Goal: Information Seeking & Learning: Learn about a topic

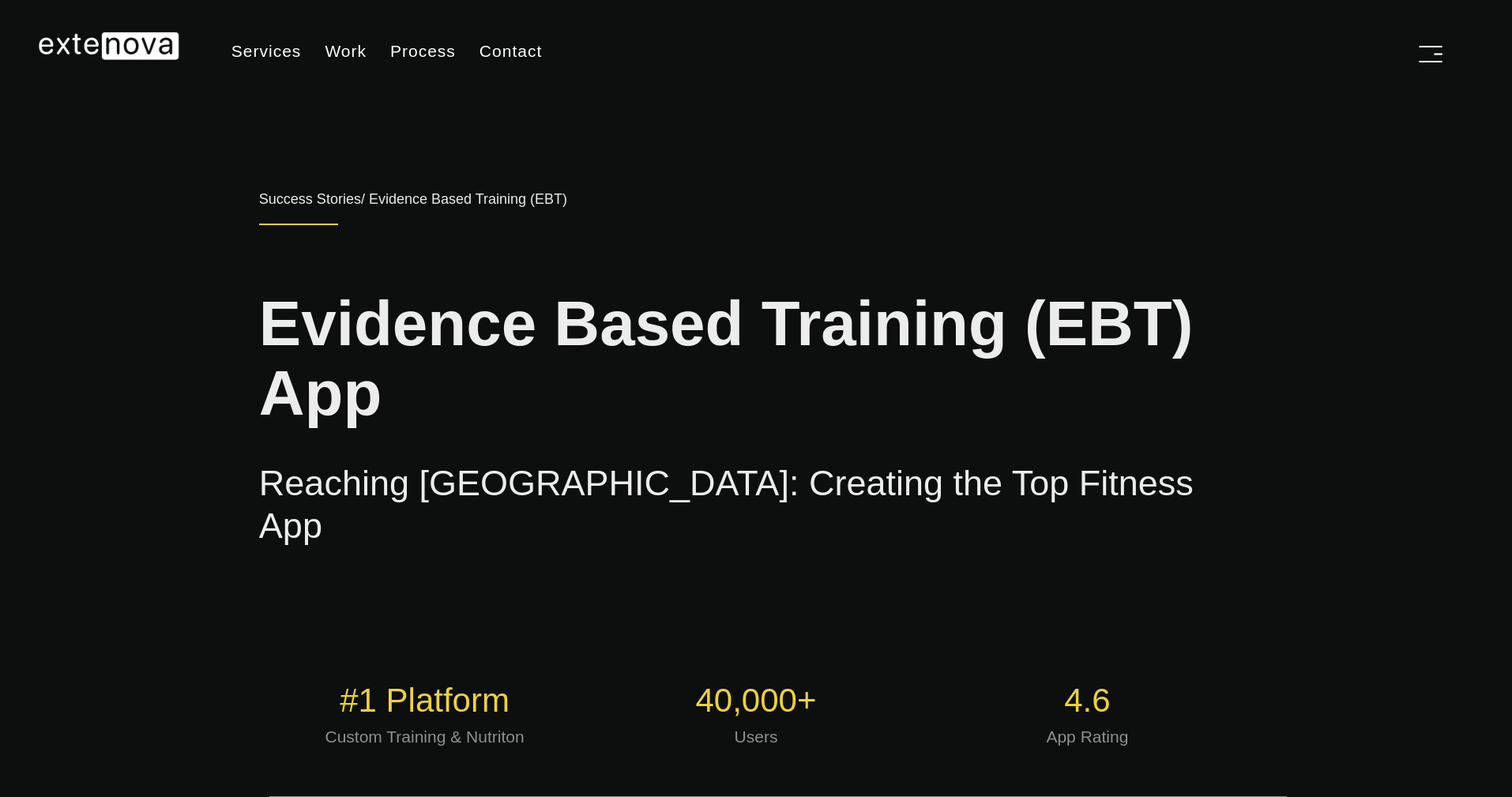
click at [131, 46] on img at bounding box center [109, 46] width 142 height 28
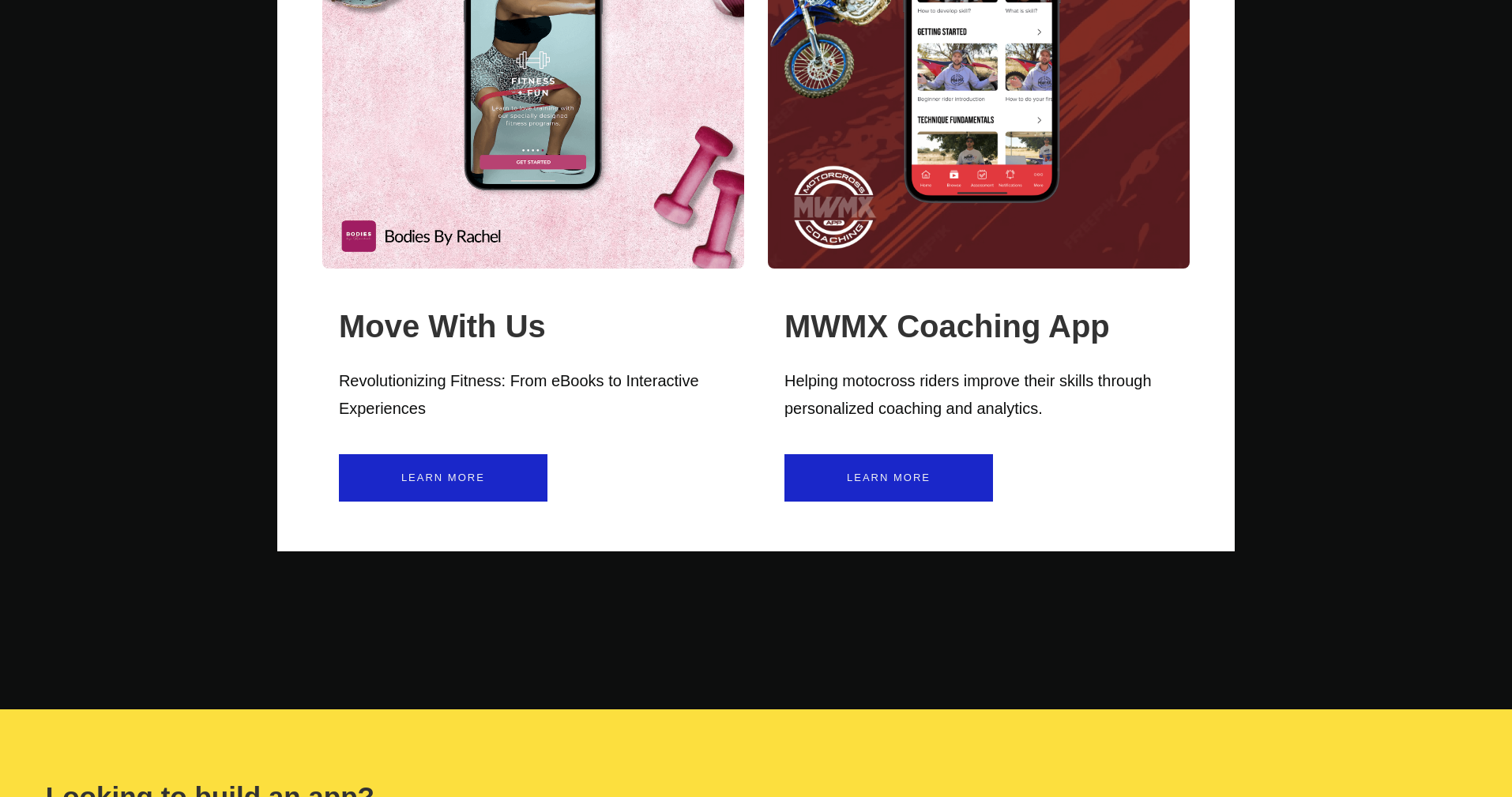
scroll to position [3916, 0]
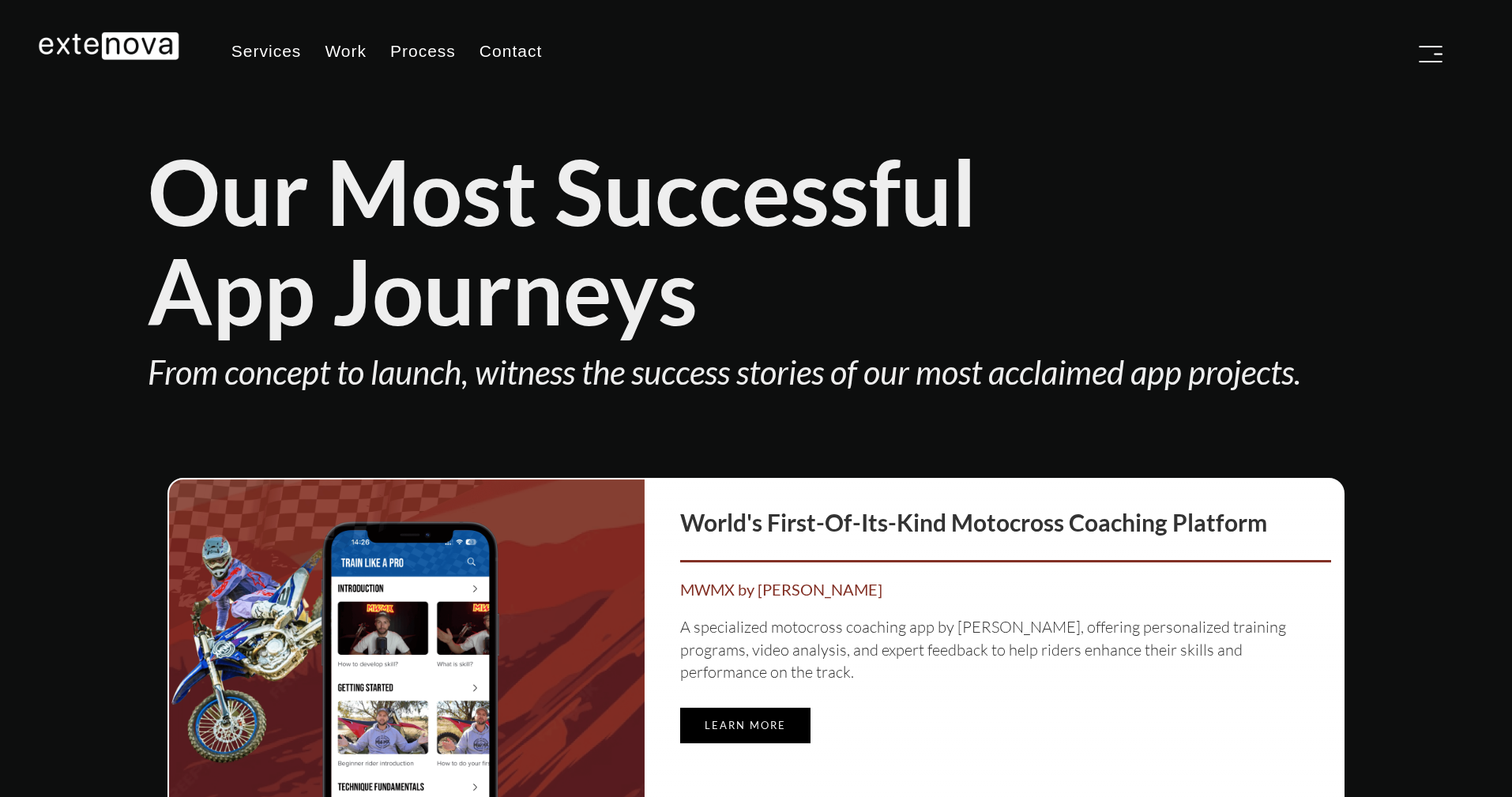
type input "[EMAIL_ADDRESS][DOMAIN_NAME]"
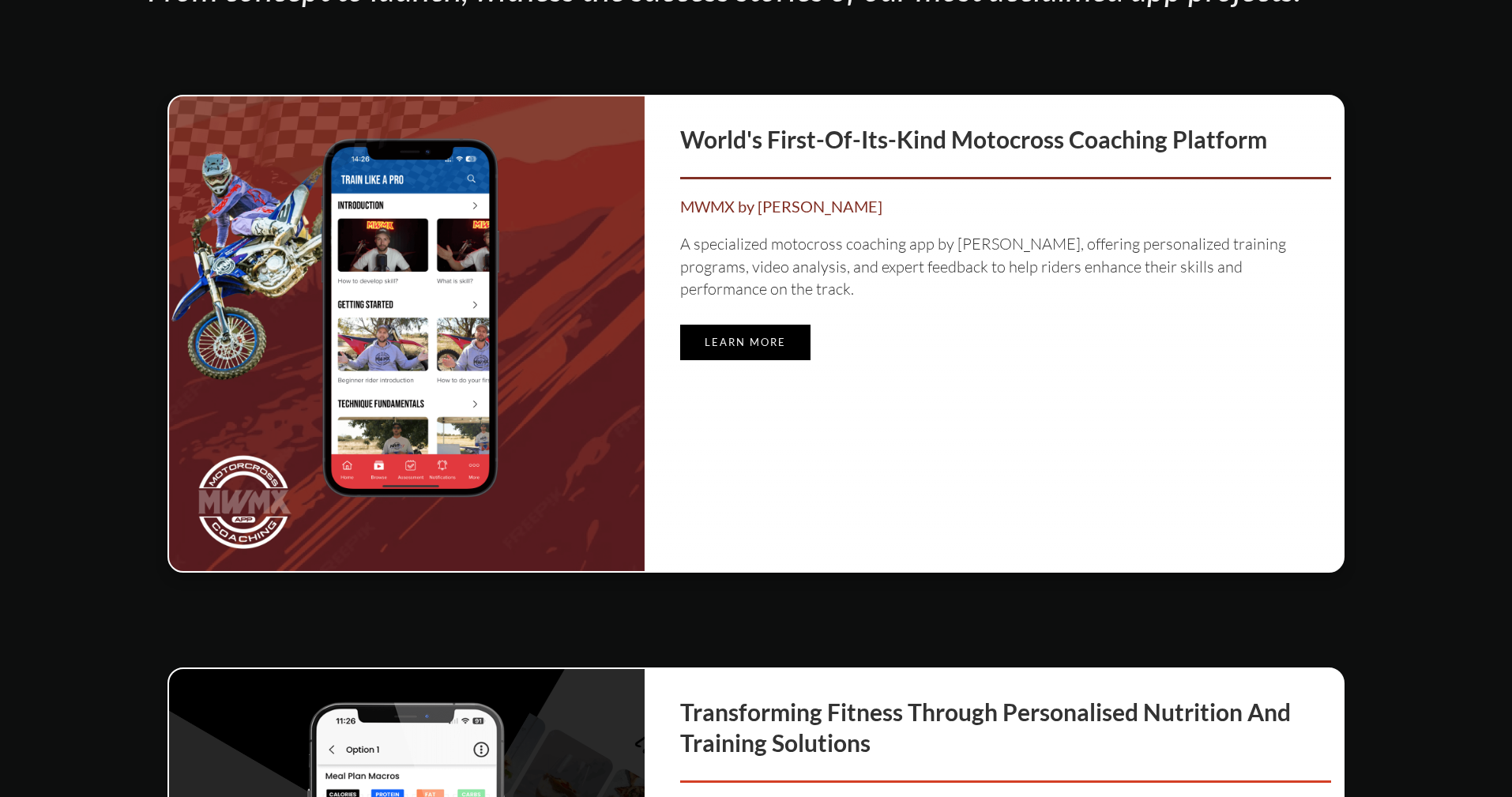
scroll to position [541, 0]
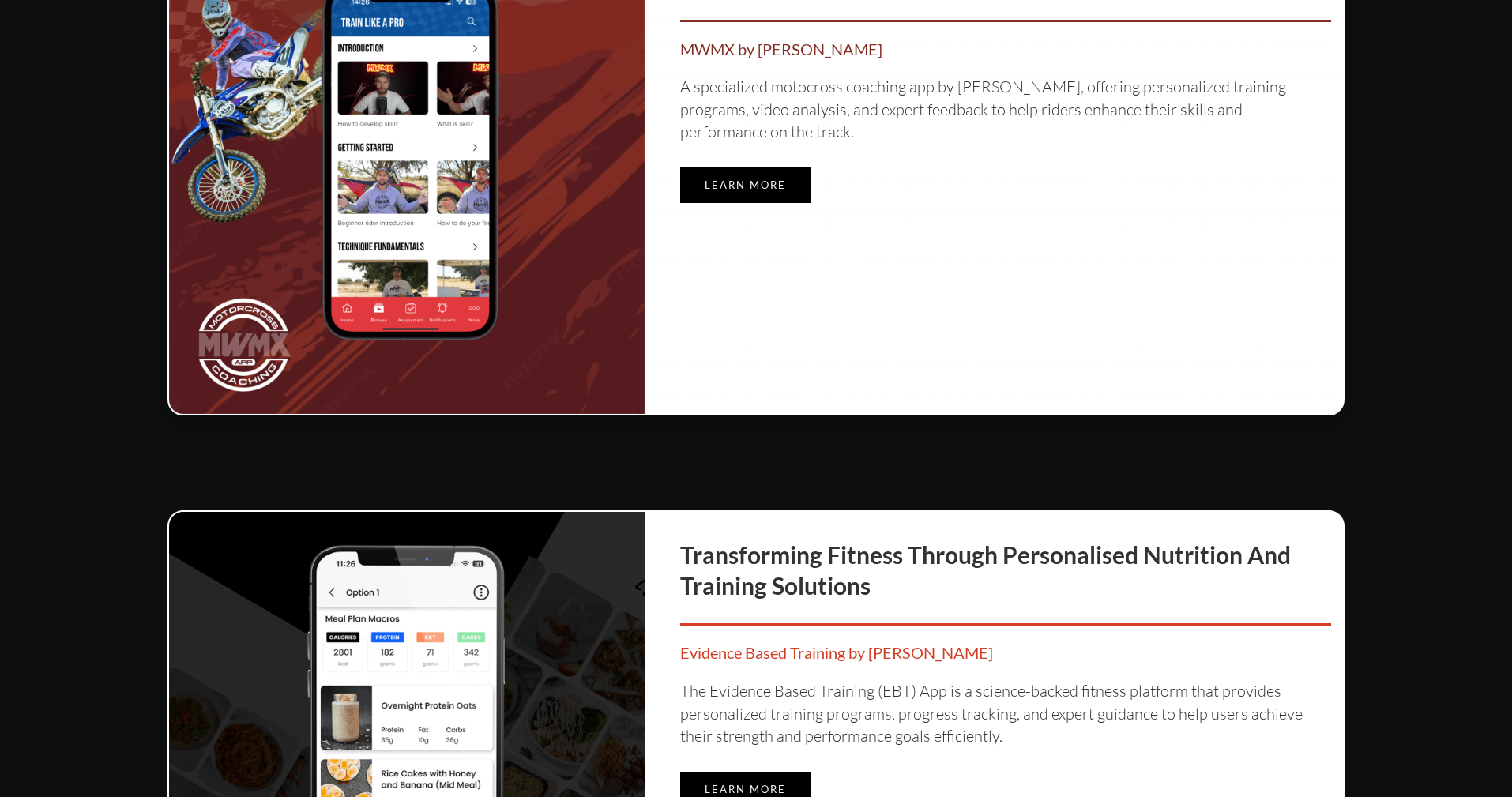
click at [745, 205] on div "World's First-of-its-Kind Motocross Coaching Platform MWMX by Kale Makeham A sp…" at bounding box center [1006, 176] width 698 height 476
click at [747, 198] on link "Learn more" at bounding box center [744, 185] width 130 height 35
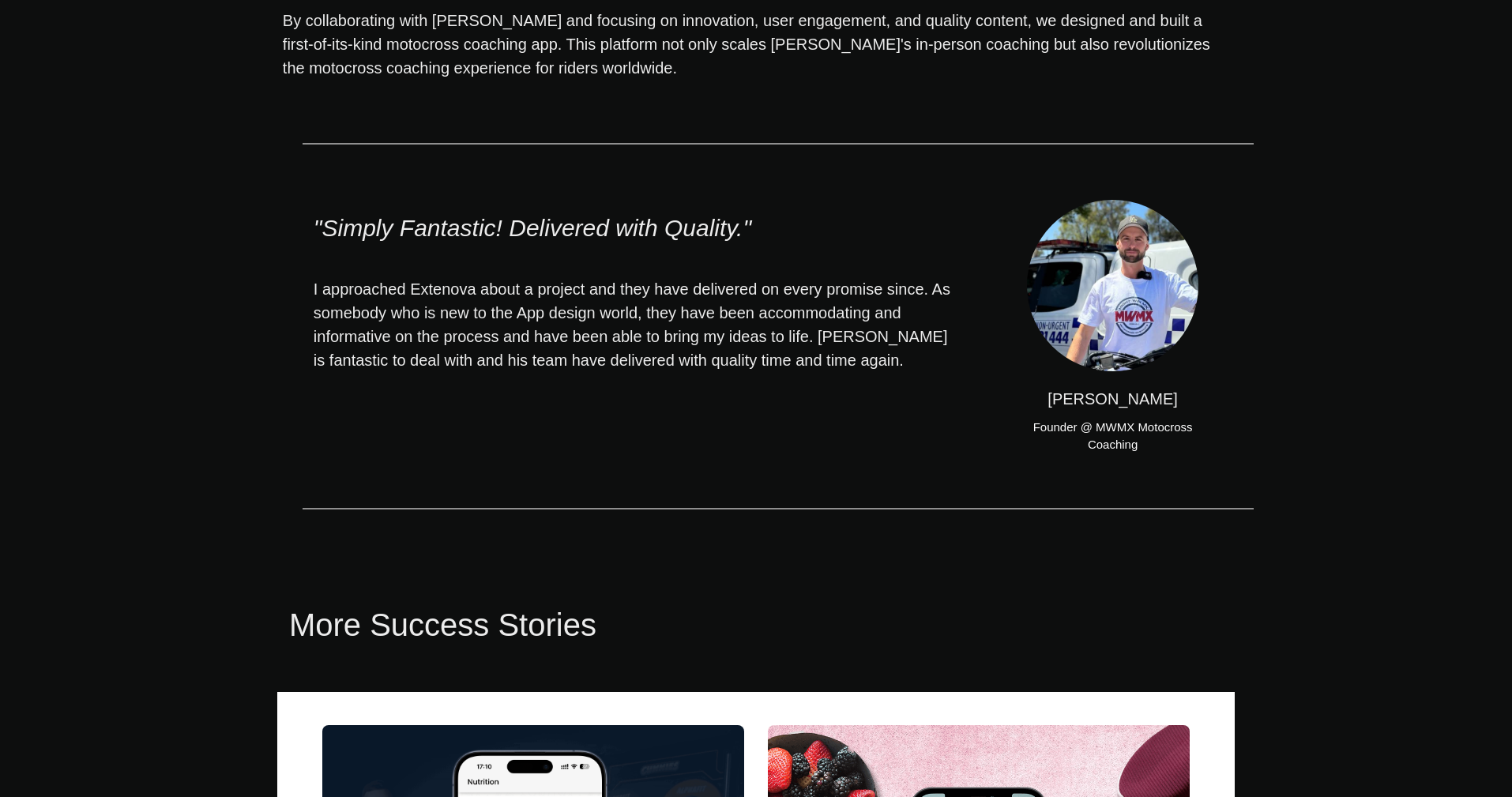
scroll to position [4535, 0]
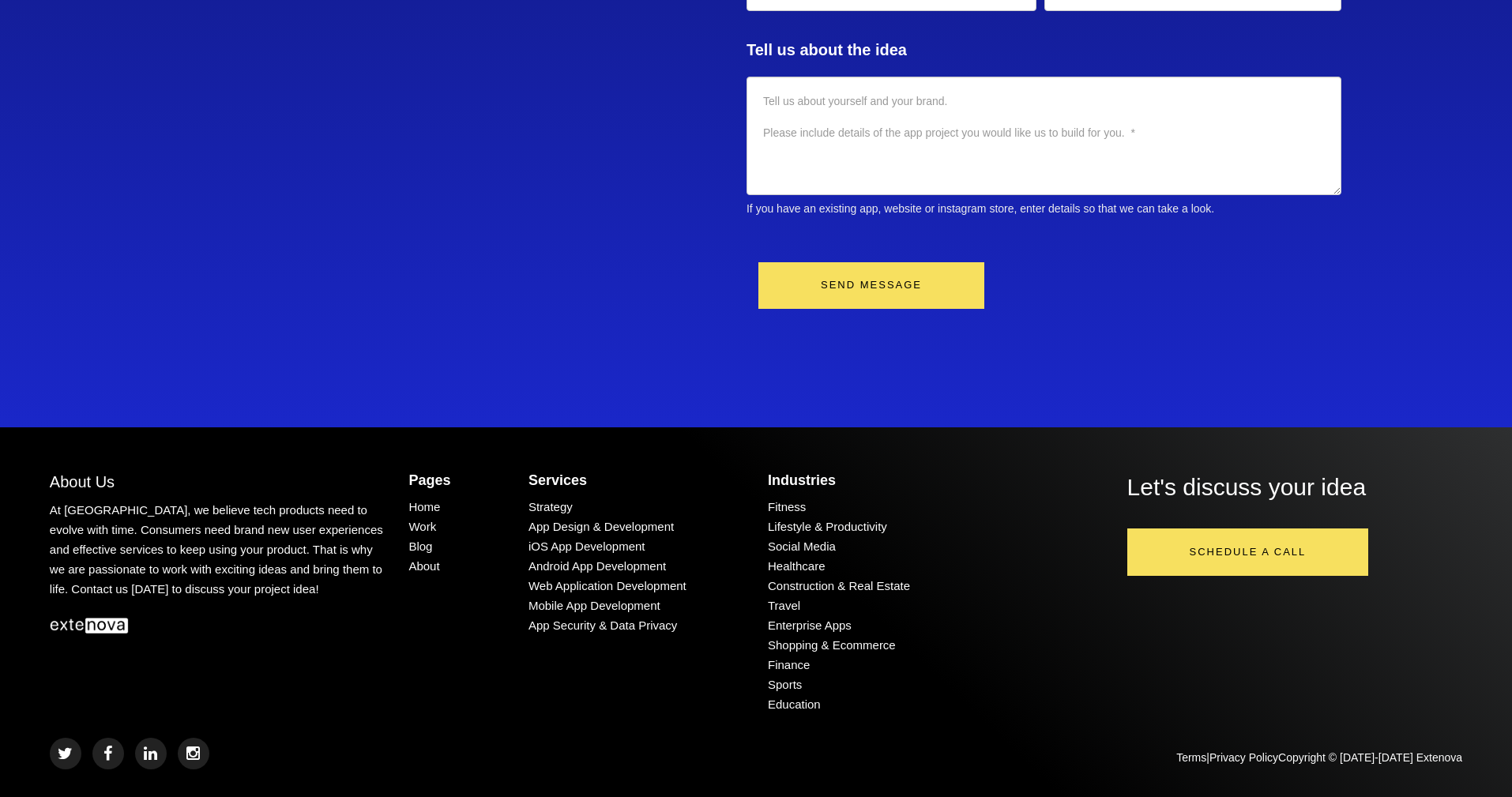
scroll to position [8413, 0]
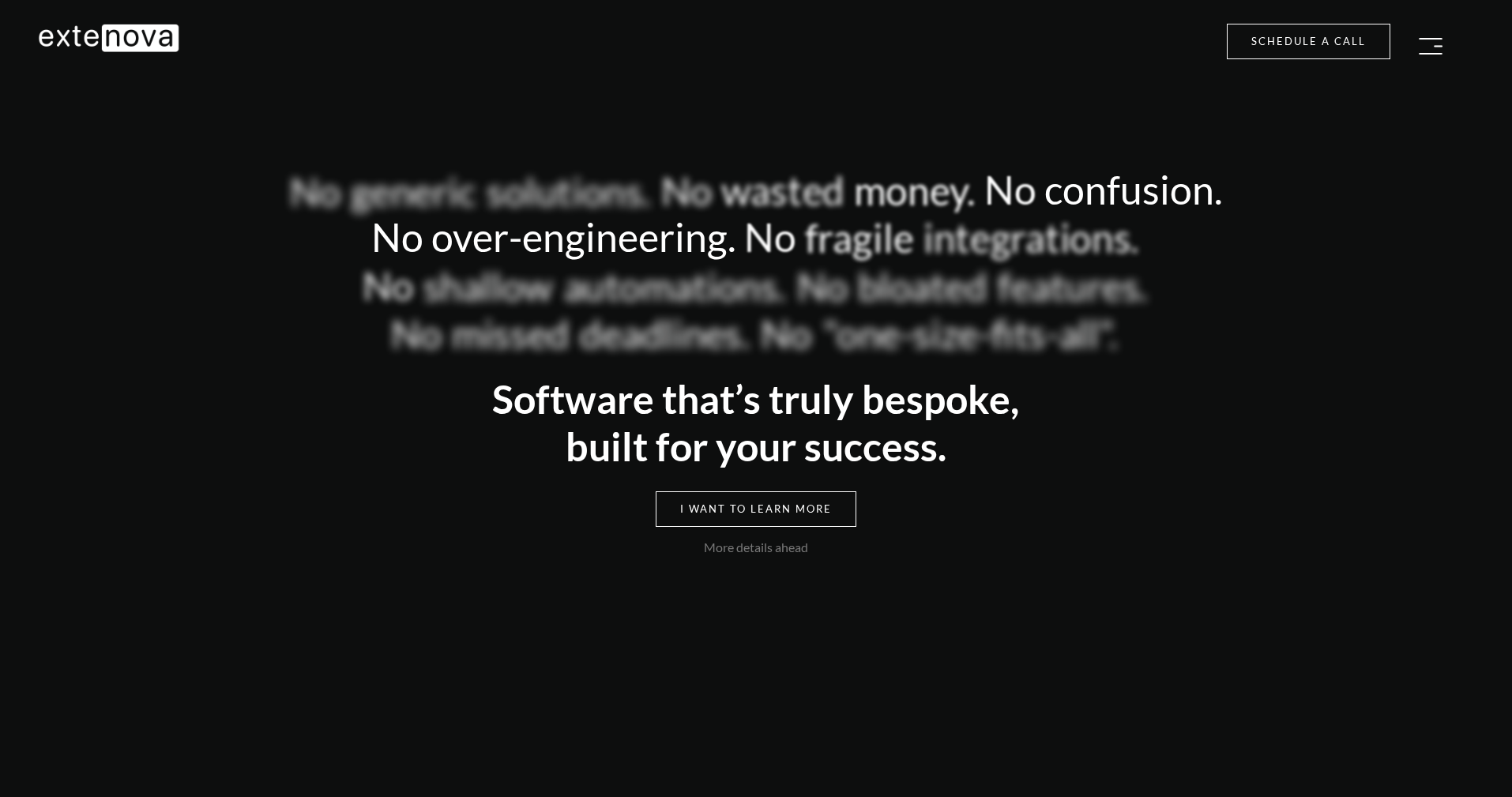
click at [1439, 48] on img "button" at bounding box center [1430, 46] width 24 height 17
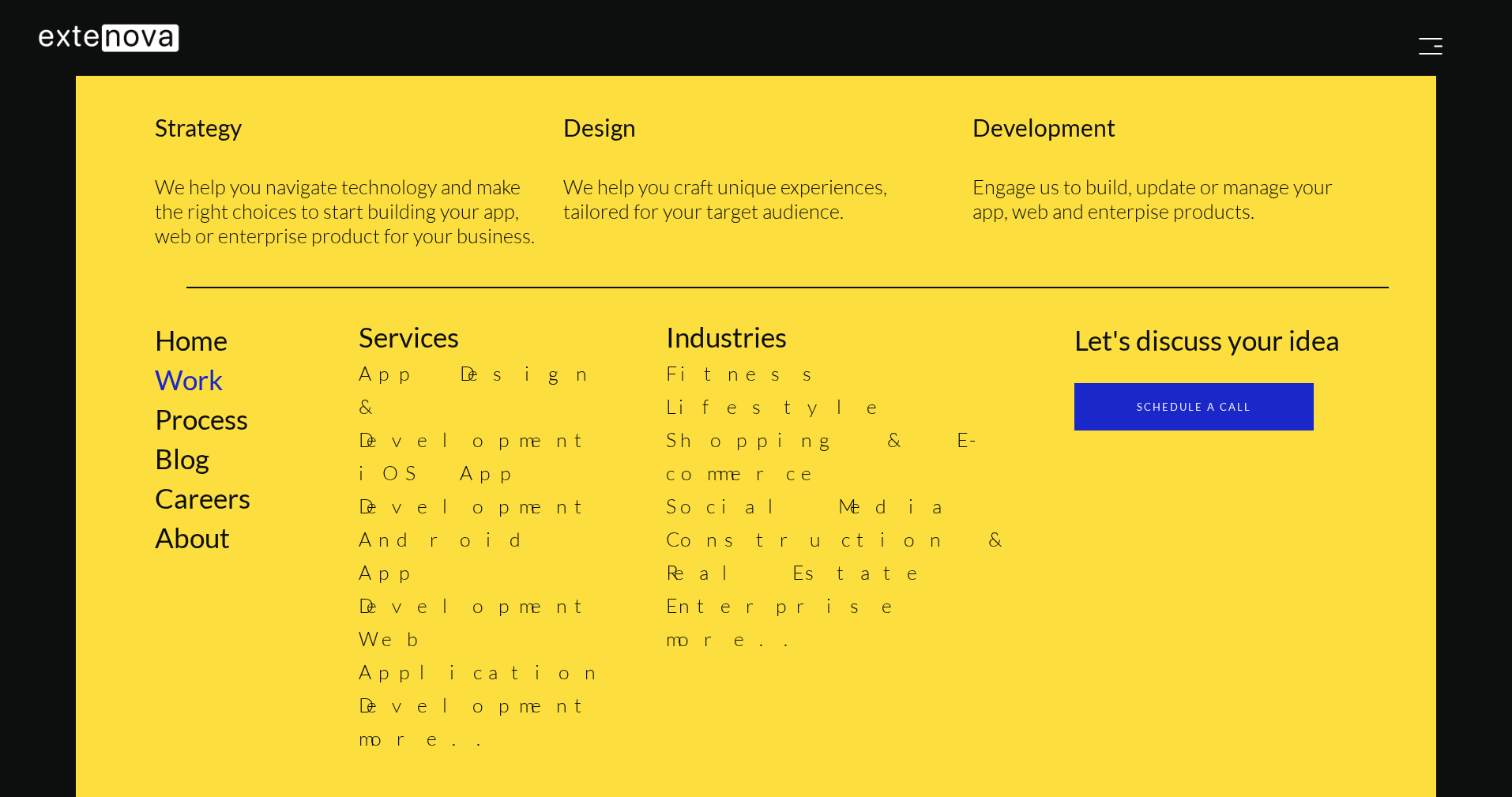
click at [200, 391] on link "Work" at bounding box center [189, 379] width 68 height 33
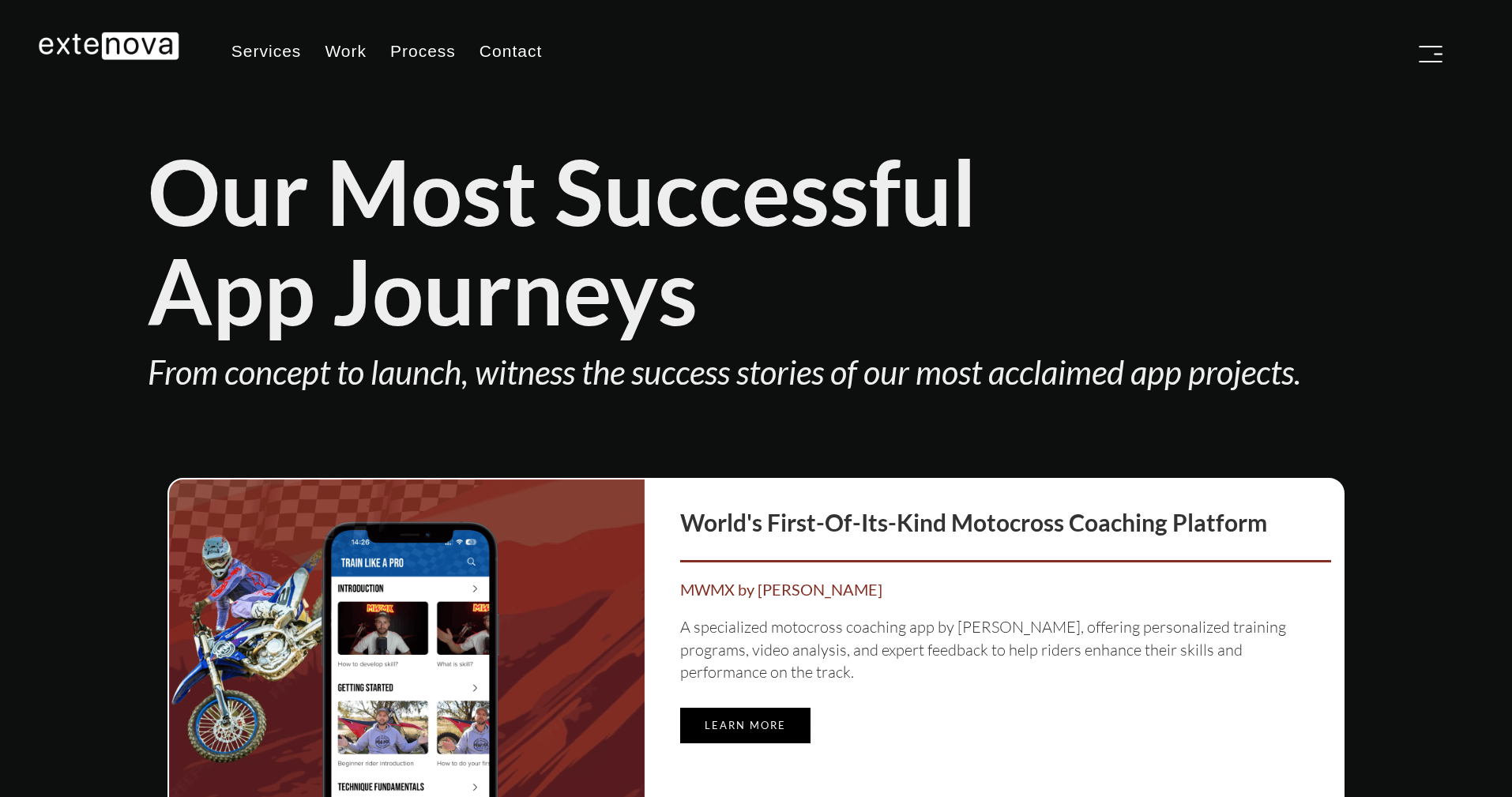
type input "[EMAIL_ADDRESS][DOMAIN_NAME]"
click at [737, 718] on link "Learn more" at bounding box center [744, 726] width 130 height 35
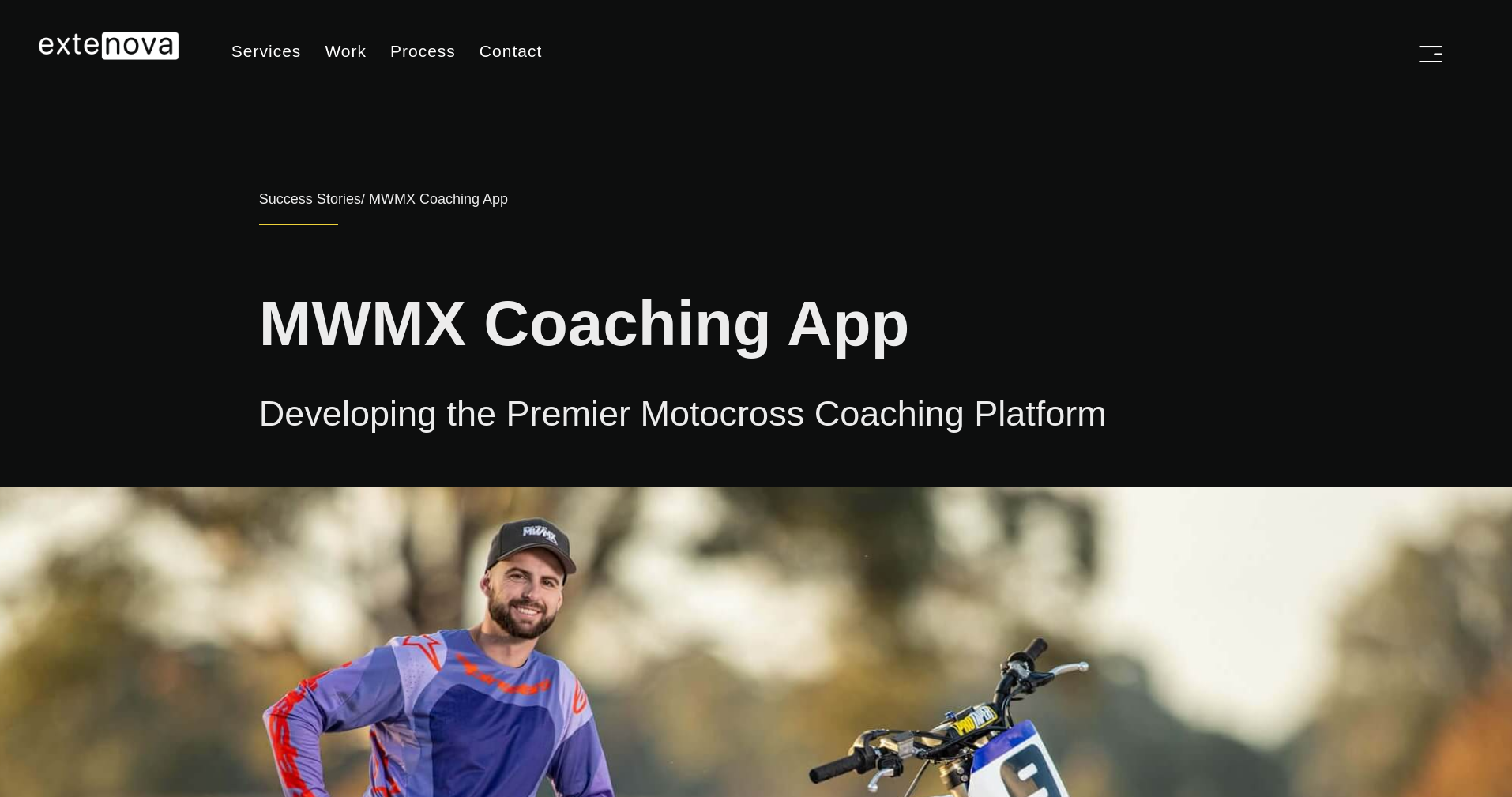
click at [780, 435] on h2 "Developing the Premier Motocross Coaching Platform" at bounding box center [755, 405] width 994 height 61
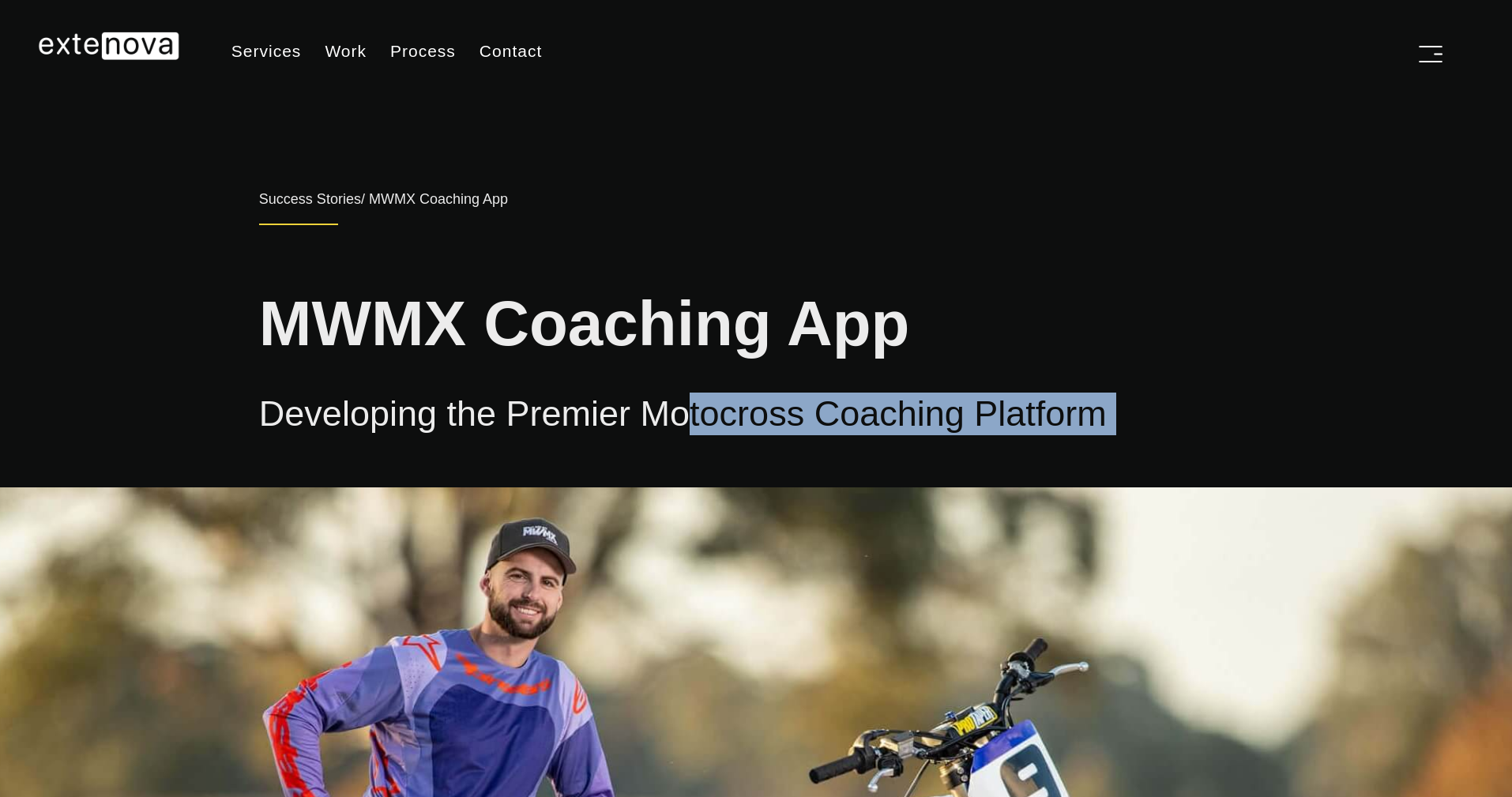
click at [780, 435] on h2 "Developing the Premier Motocross Coaching Platform" at bounding box center [755, 405] width 994 height 61
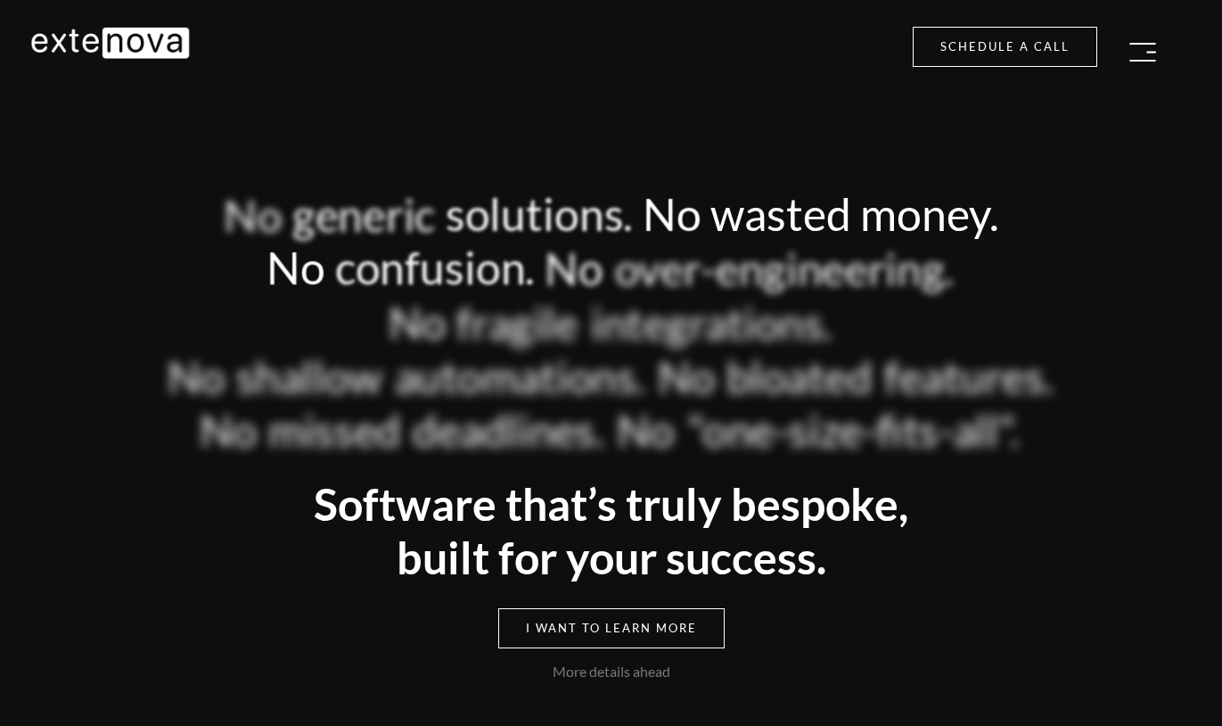
click at [1136, 54] on img "button" at bounding box center [1142, 52] width 27 height 19
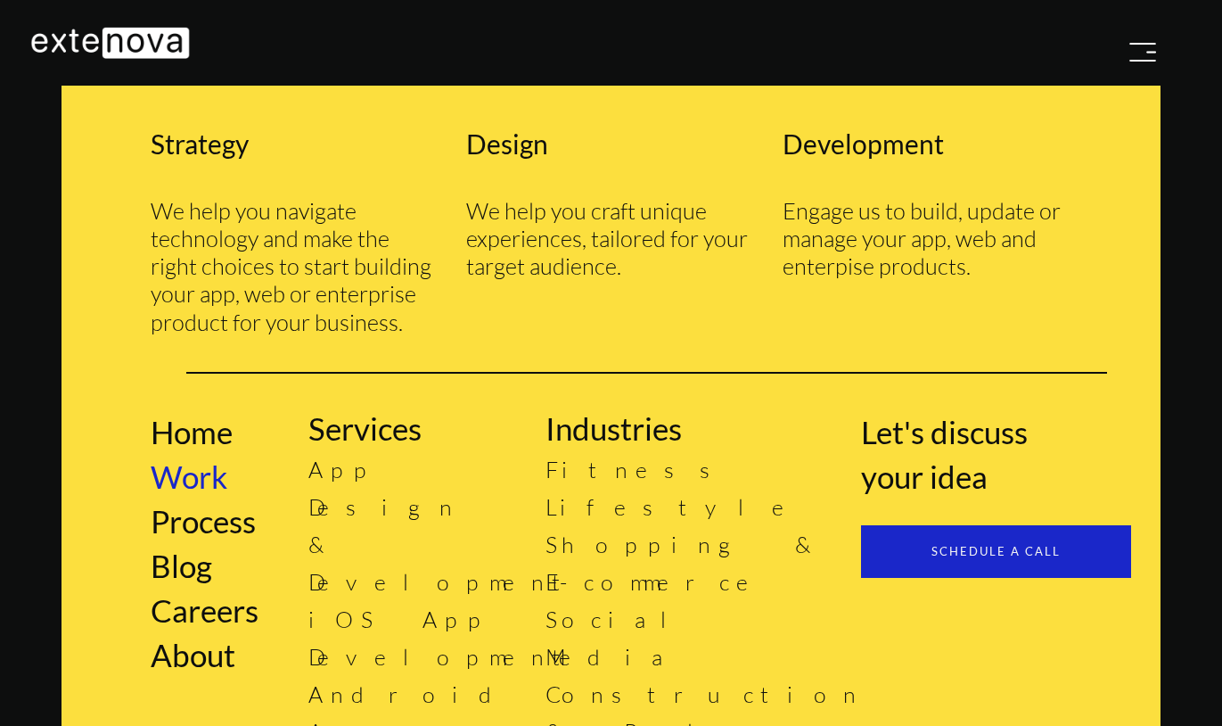
click at [207, 472] on link "Work" at bounding box center [189, 475] width 77 height 37
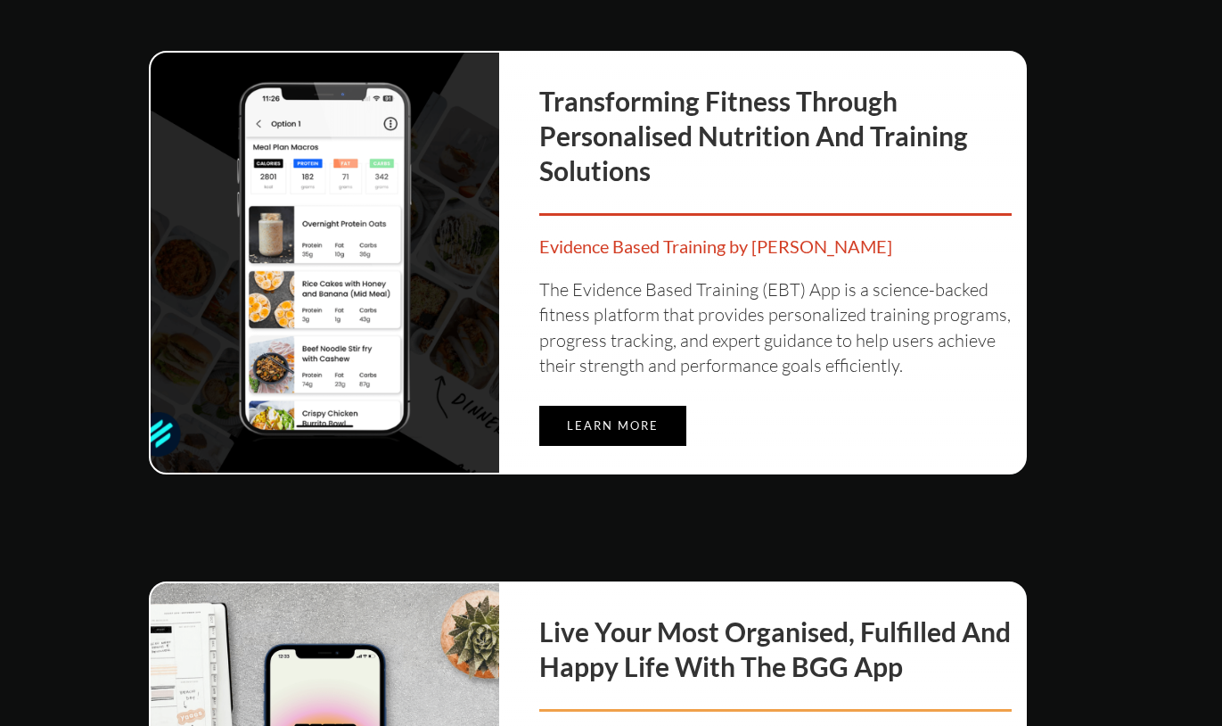
scroll to position [1104, 0]
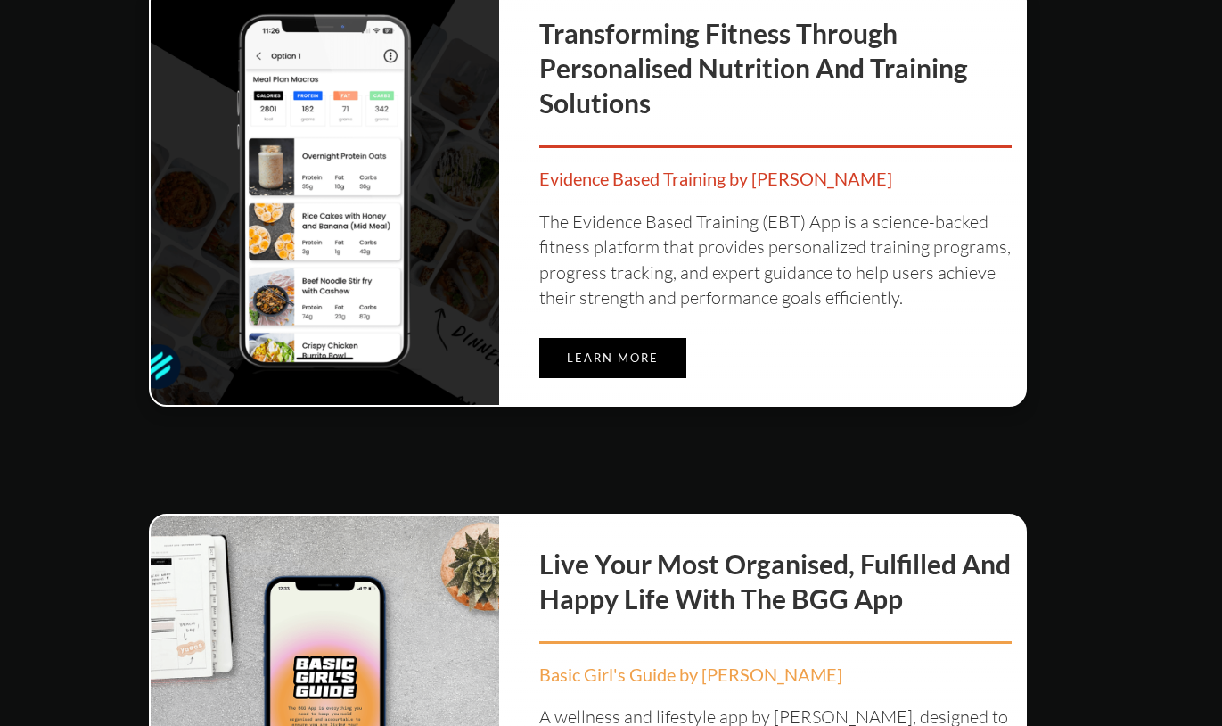
click at [660, 353] on link "Learn more" at bounding box center [612, 358] width 147 height 40
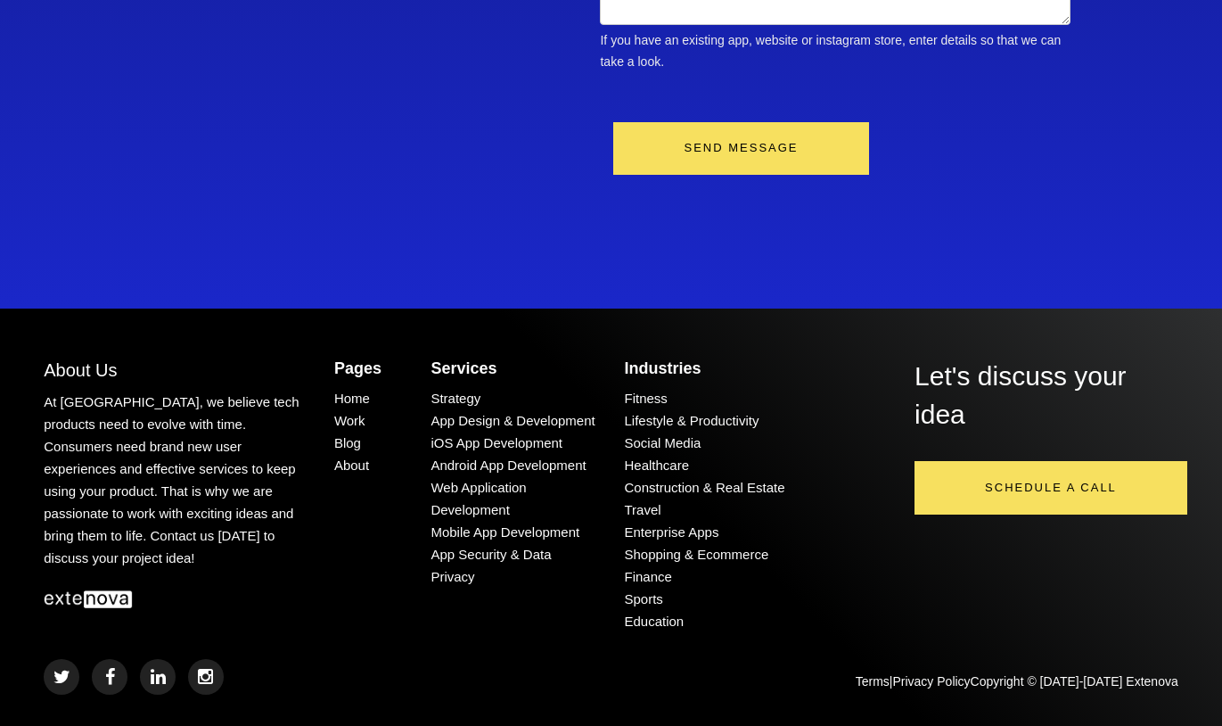
scroll to position [7542, 0]
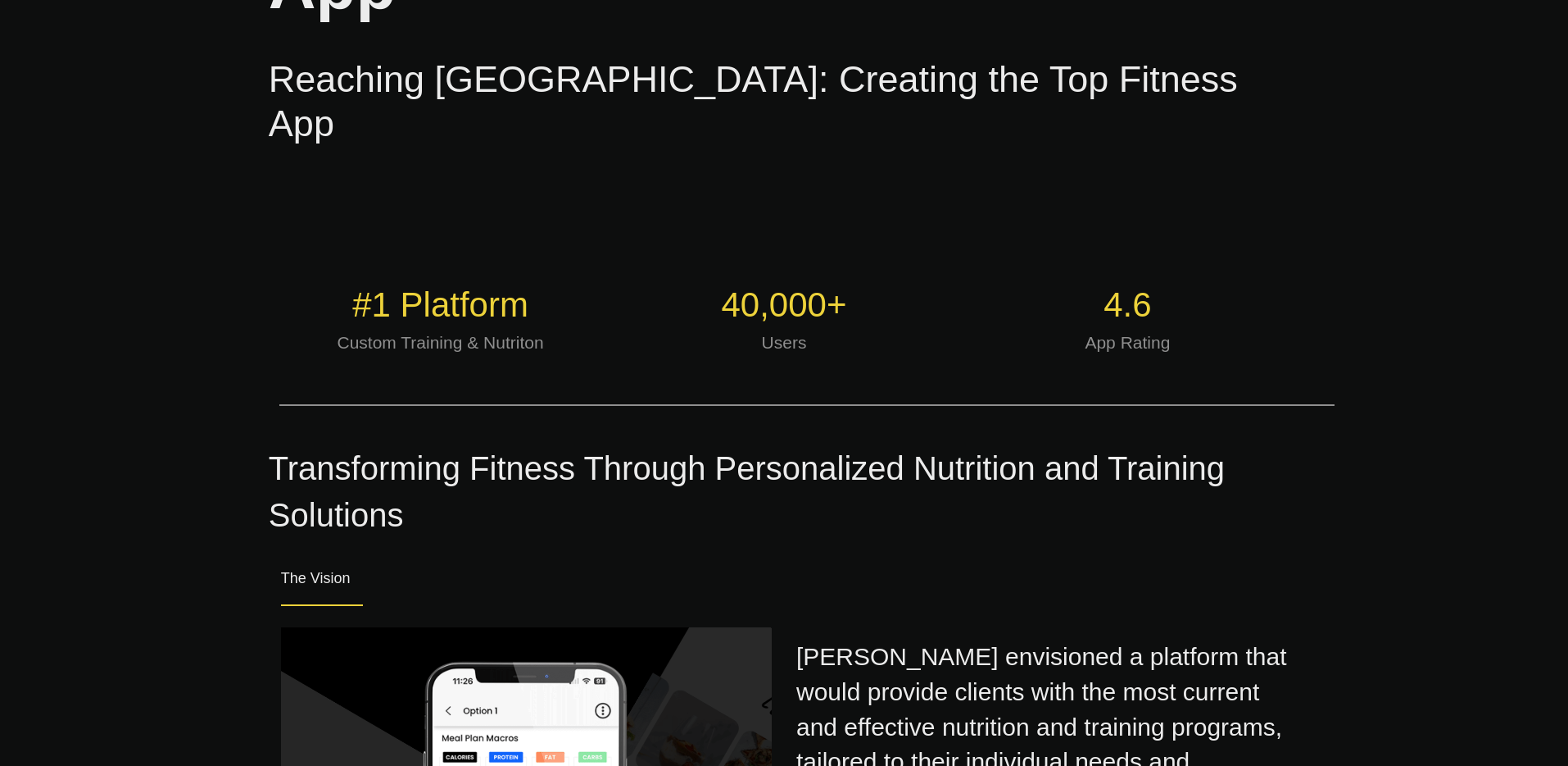
scroll to position [0, 0]
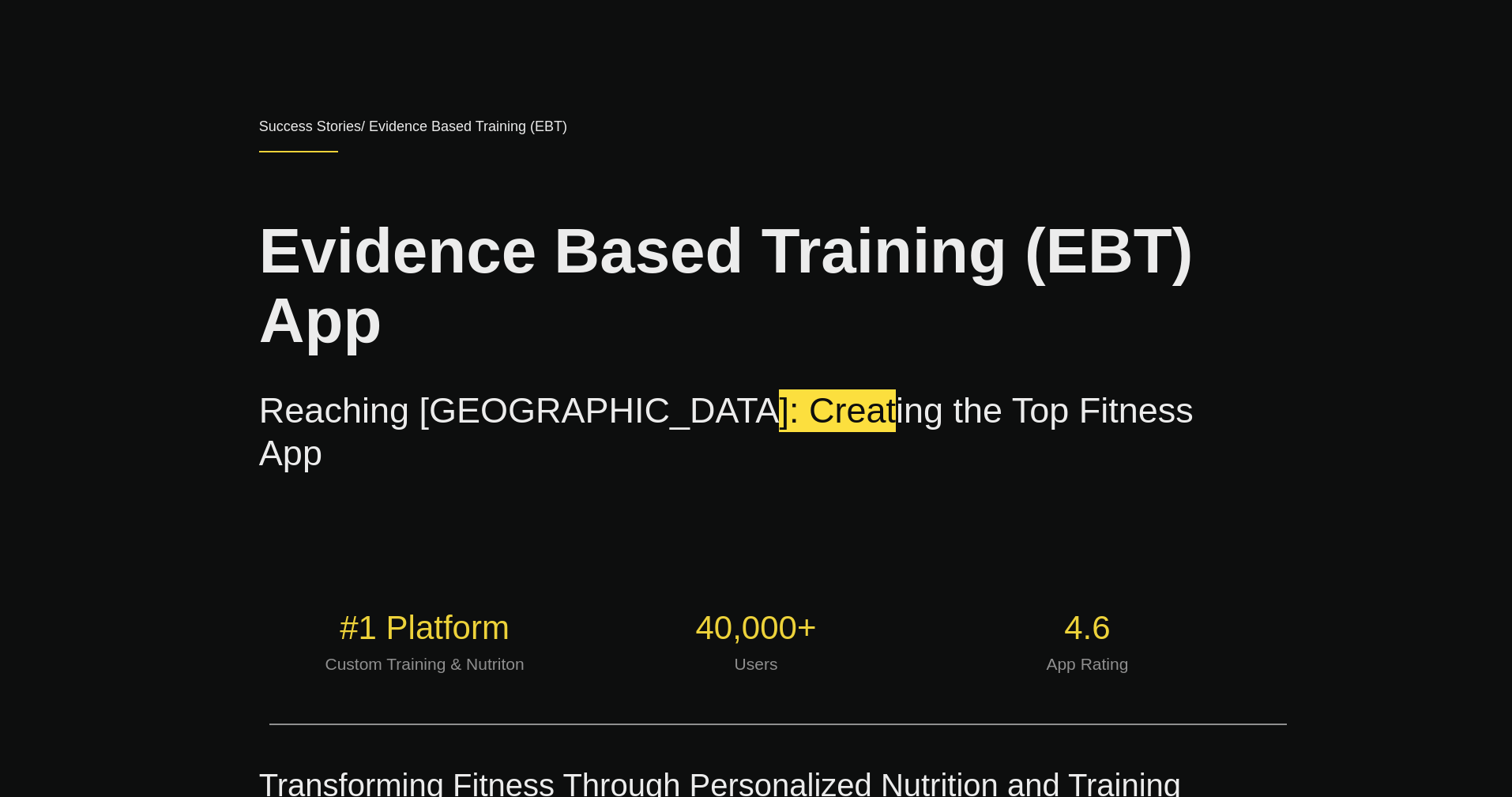
scroll to position [66, 0]
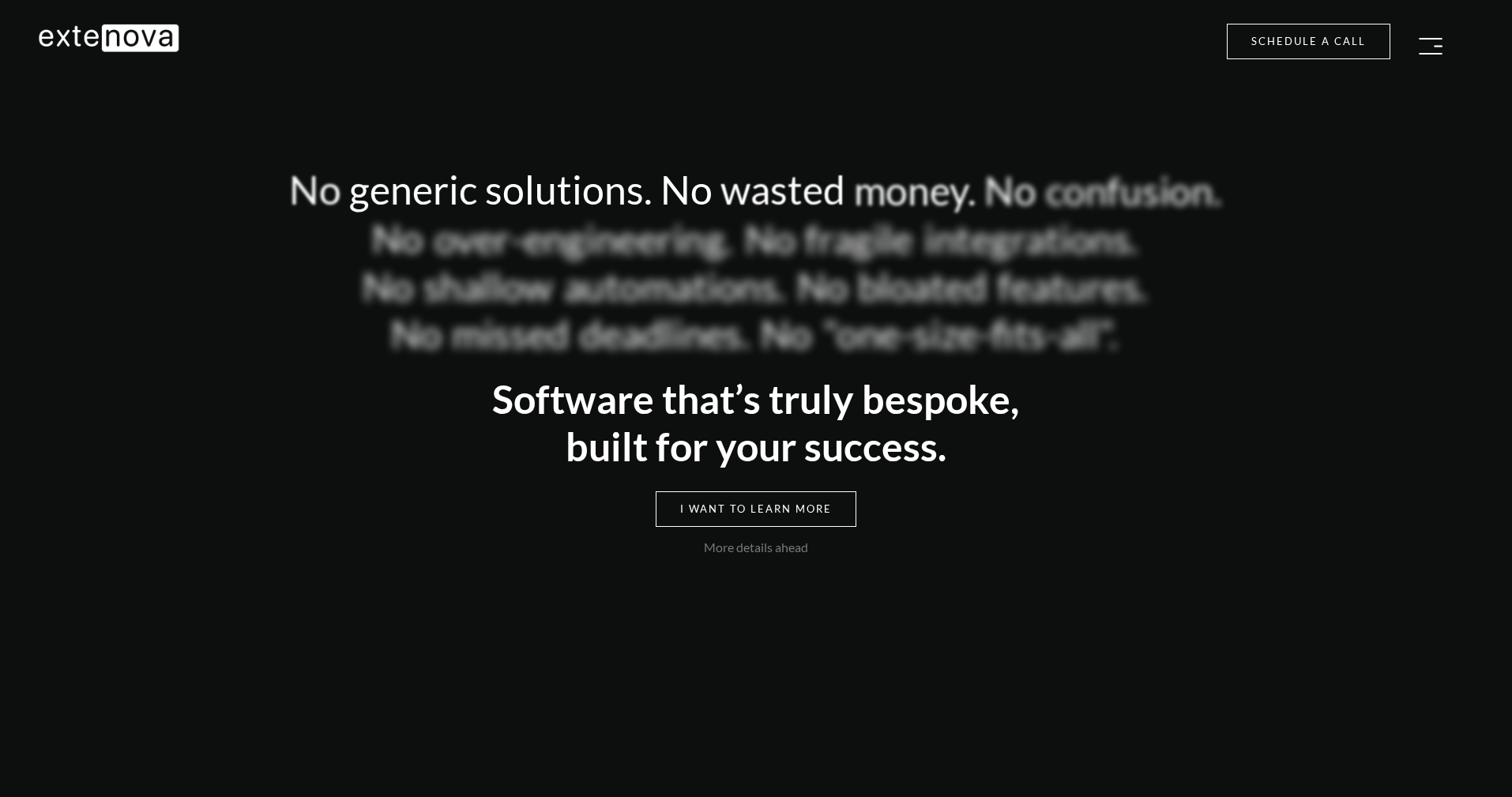
click at [1423, 54] on button "button" at bounding box center [1430, 46] width 40 height 32
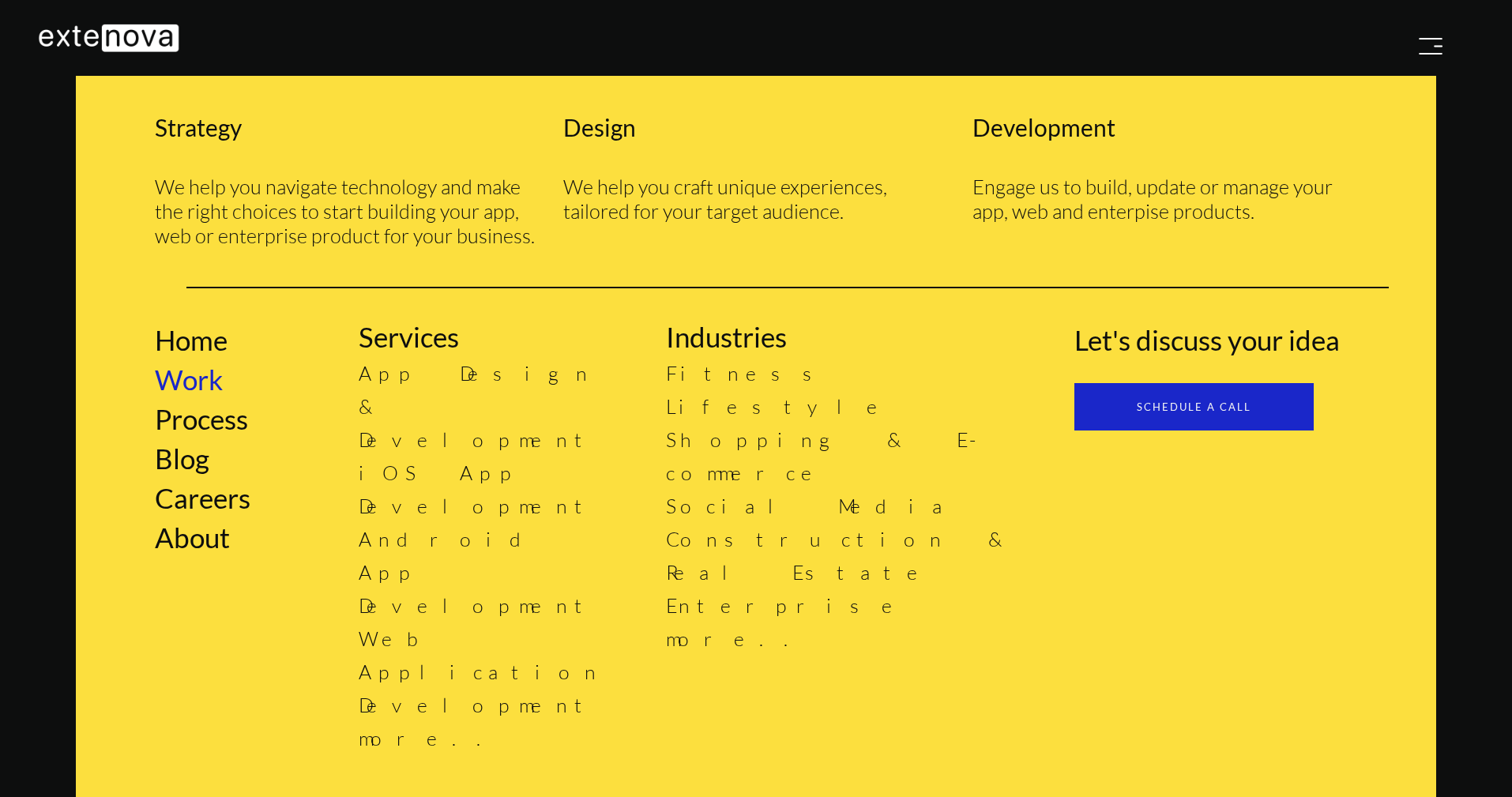
click at [214, 374] on link "Work" at bounding box center [189, 379] width 68 height 33
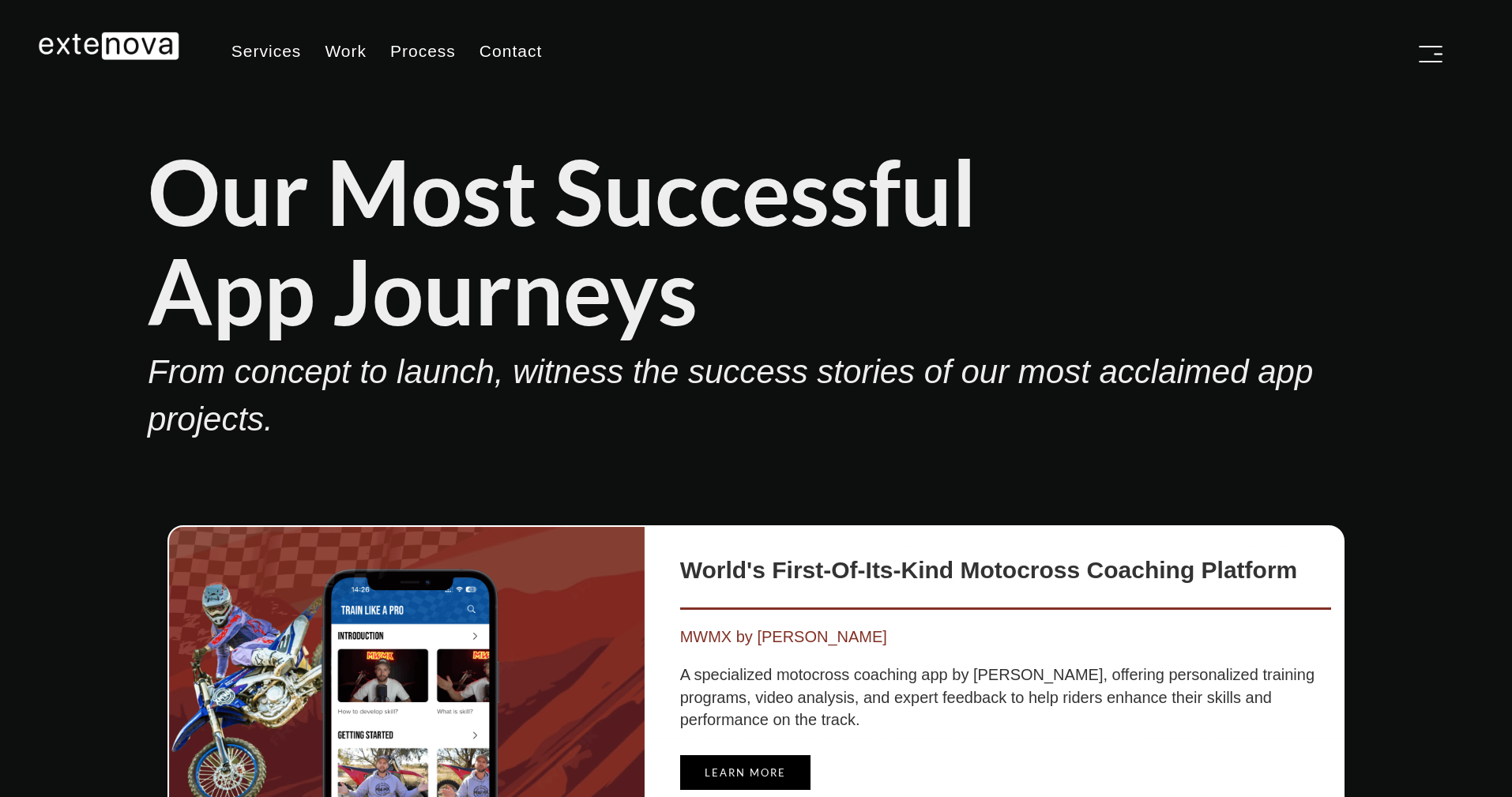
click at [1173, 303] on div "Our Most Successful App Journeys" at bounding box center [756, 241] width 1217 height 200
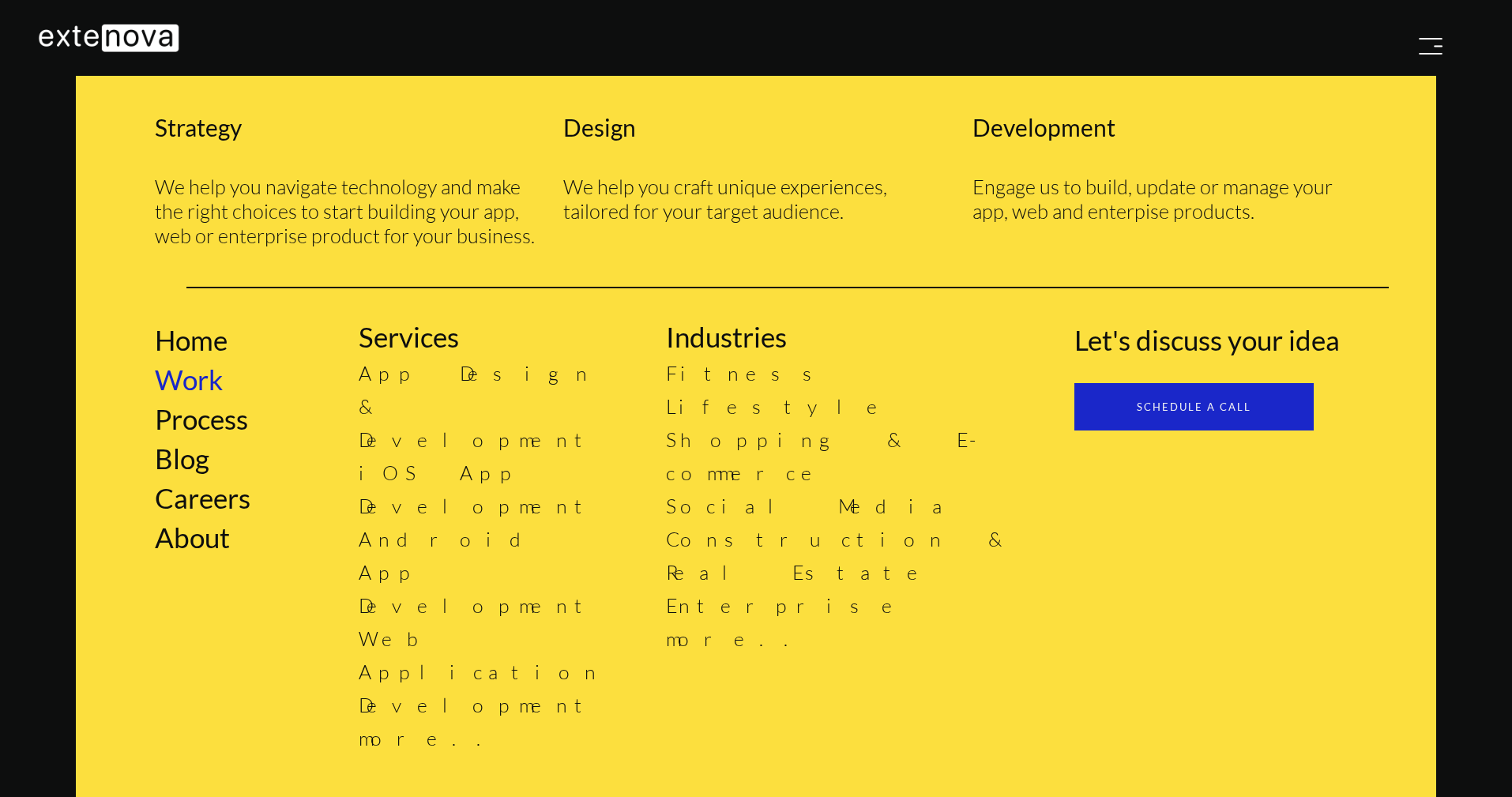
click at [176, 379] on link "Work" at bounding box center [189, 379] width 68 height 33
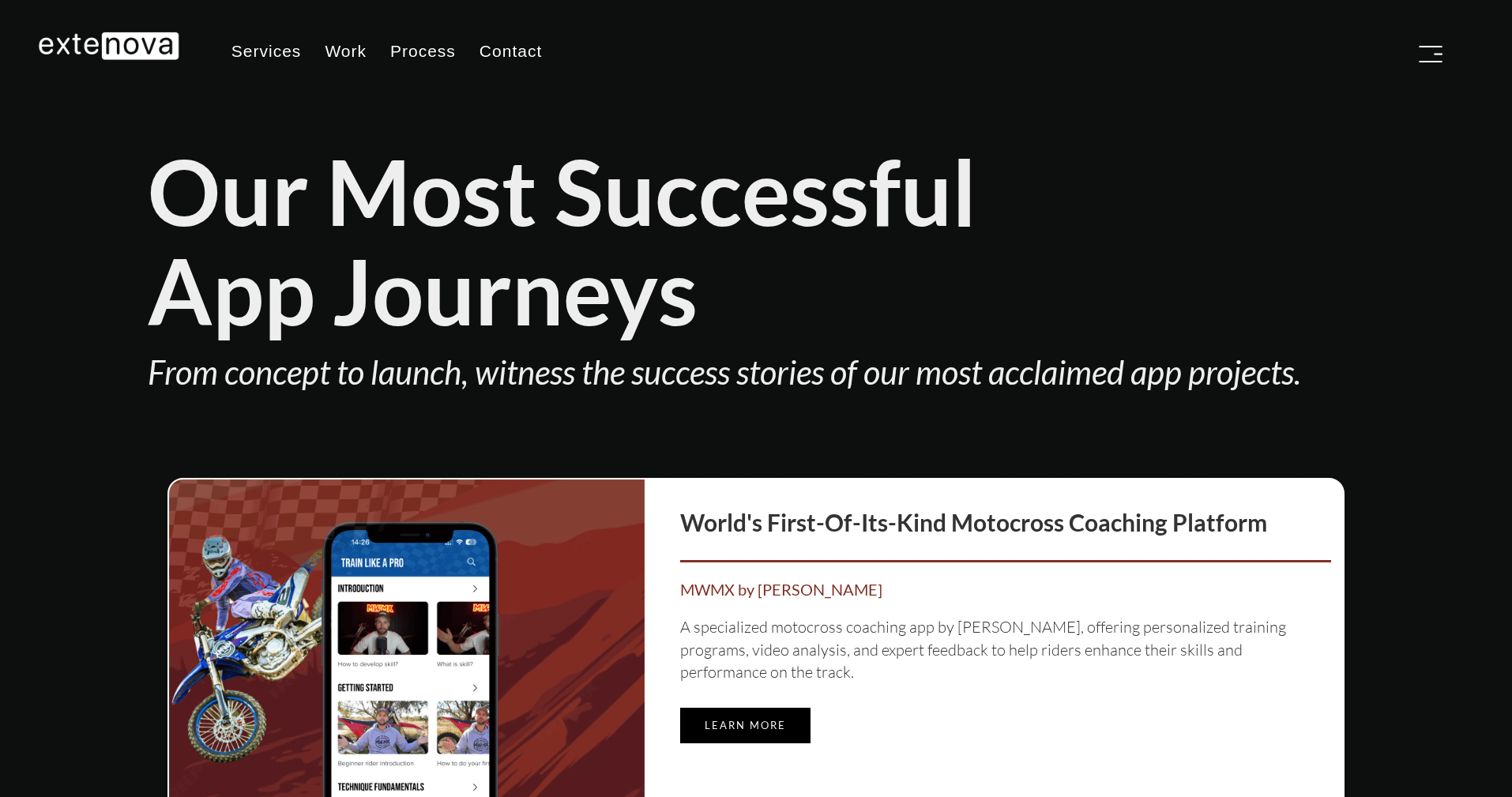
click at [1449, 55] on button "button" at bounding box center [1430, 54] width 40 height 32
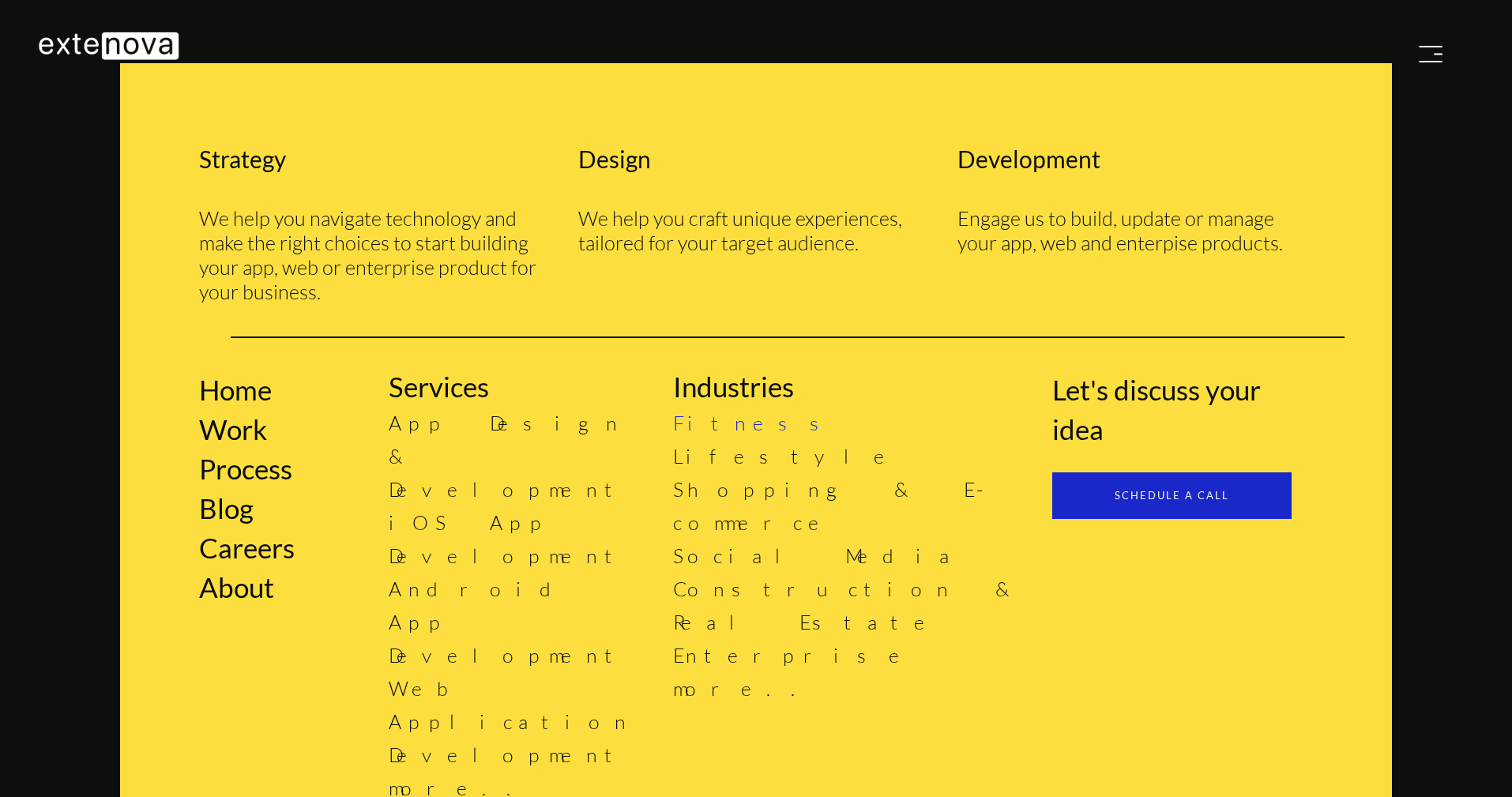
click at [701, 427] on link "Fitness" at bounding box center [757, 424] width 168 height 25
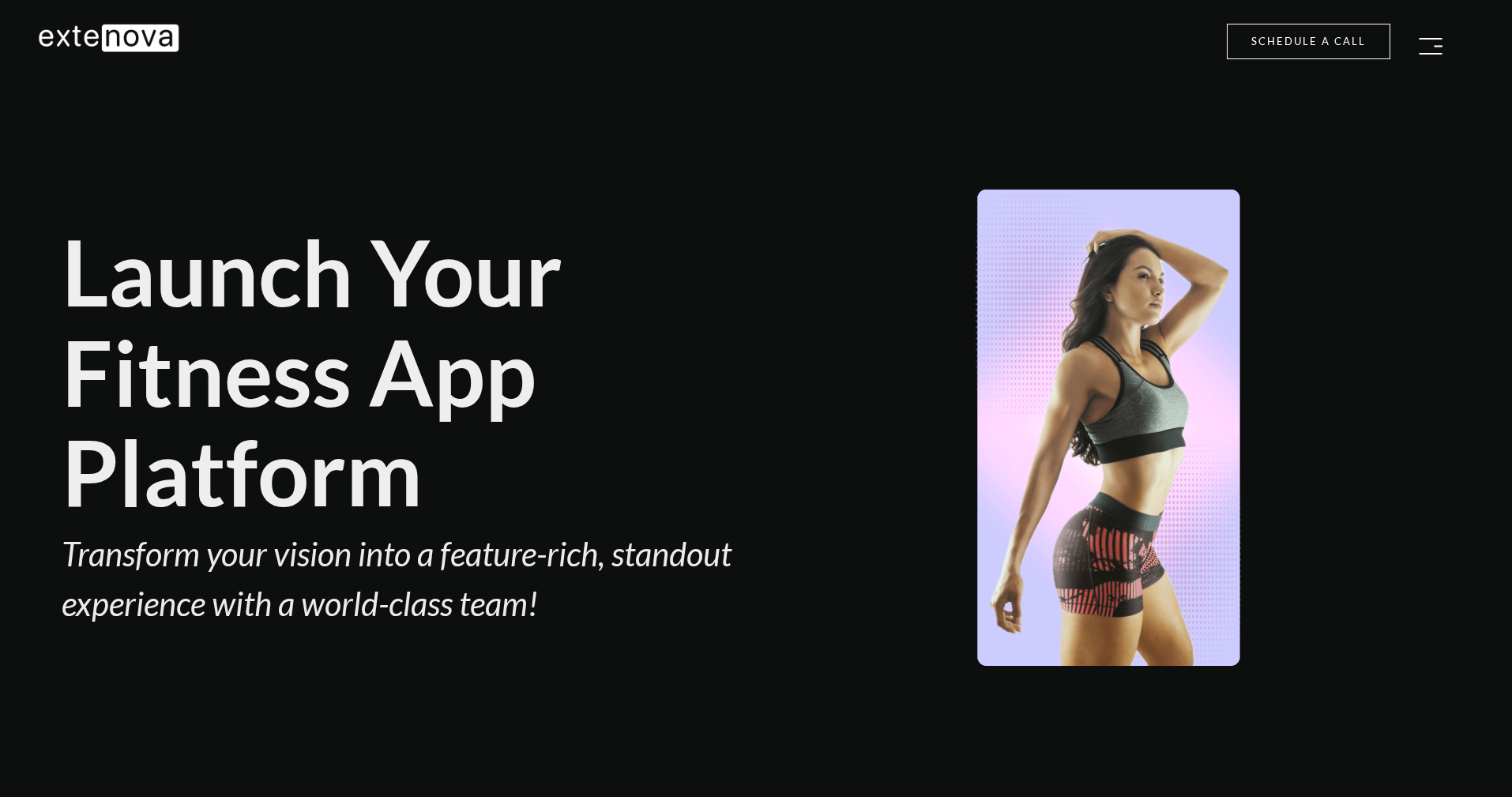
type input "[EMAIL_ADDRESS][DOMAIN_NAME]"
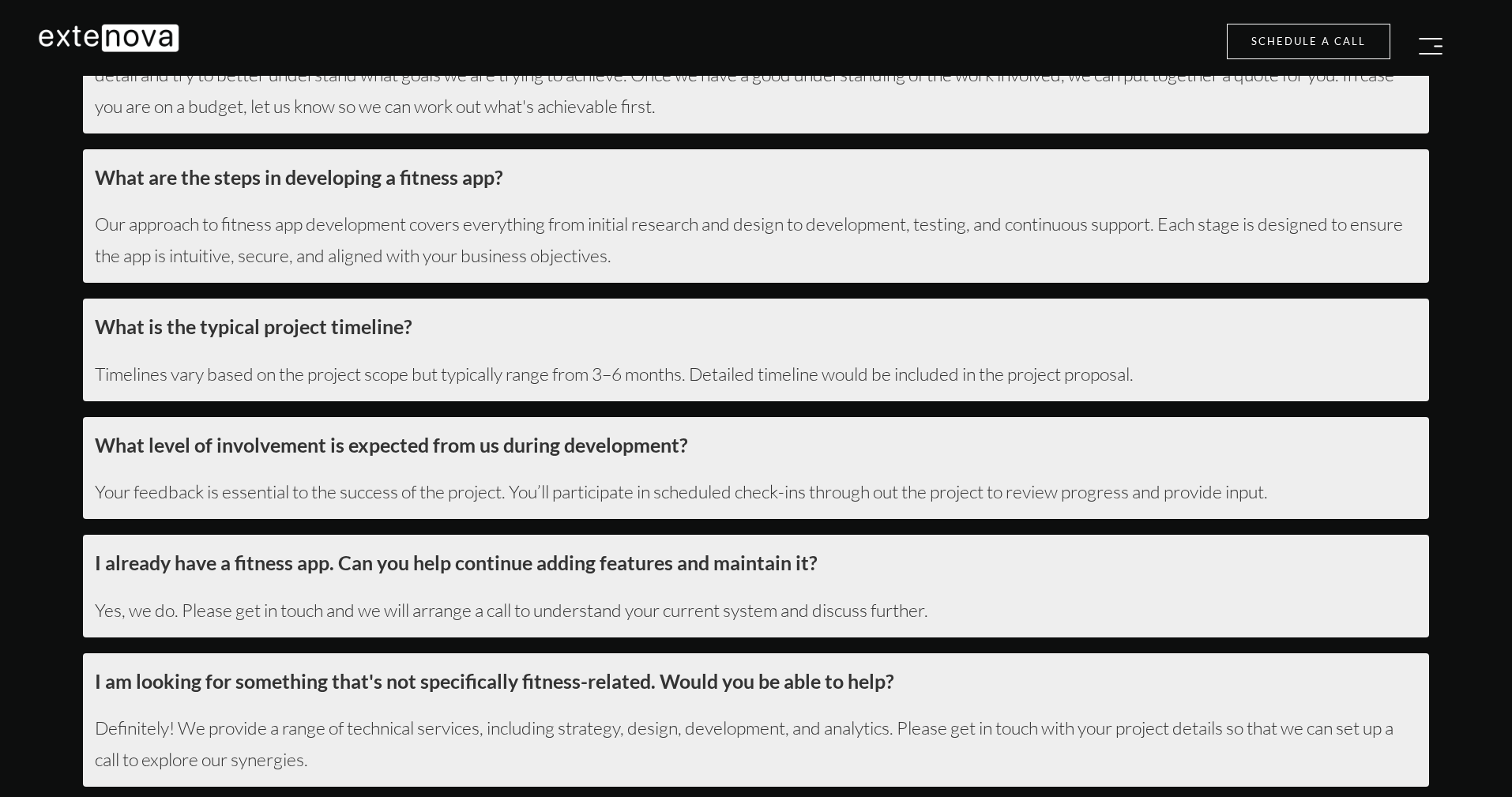
scroll to position [6919, 0]
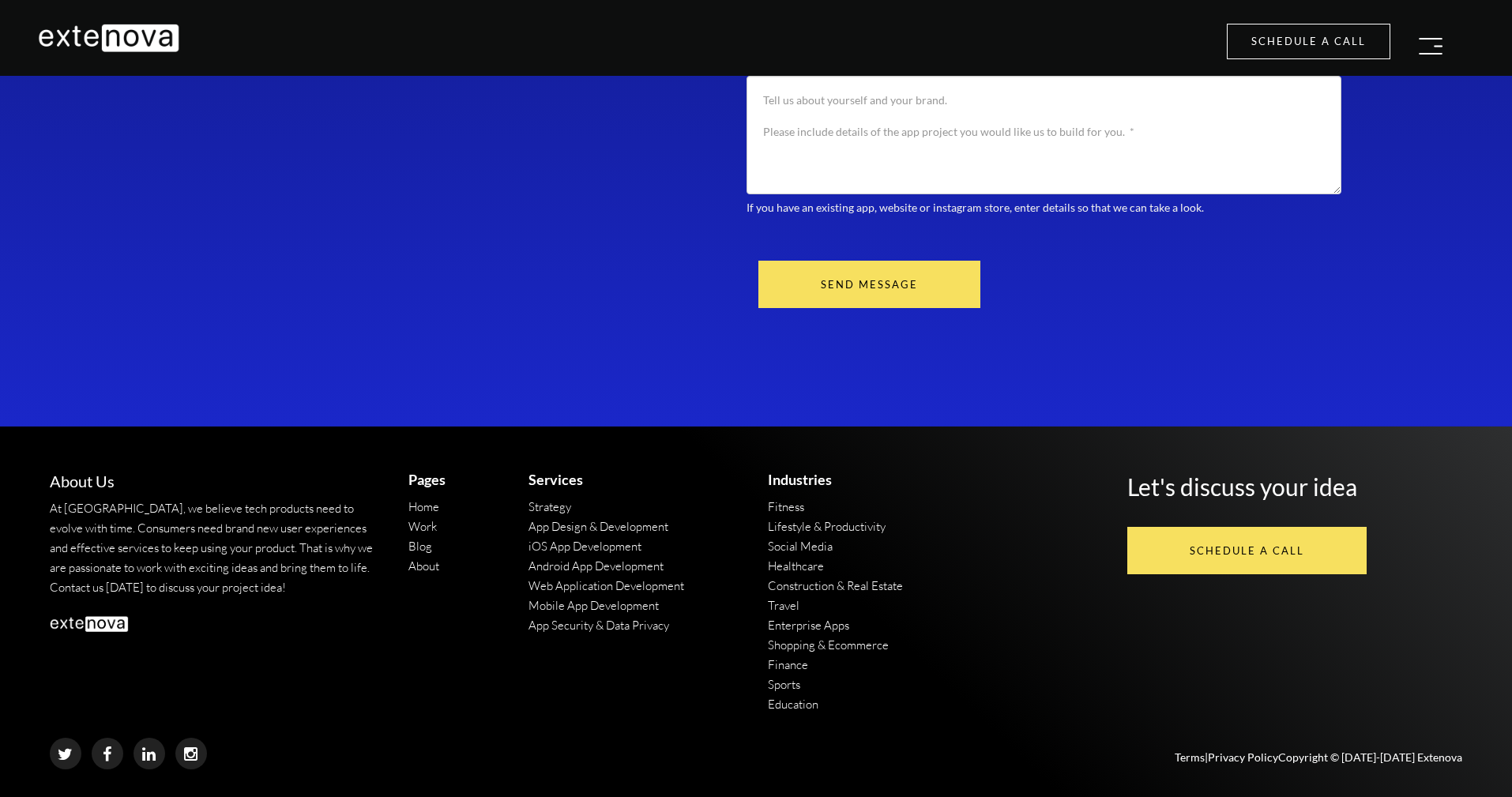
click at [433, 535] on div "Work" at bounding box center [456, 527] width 97 height 20
click at [433, 529] on link "Work" at bounding box center [423, 527] width 28 height 15
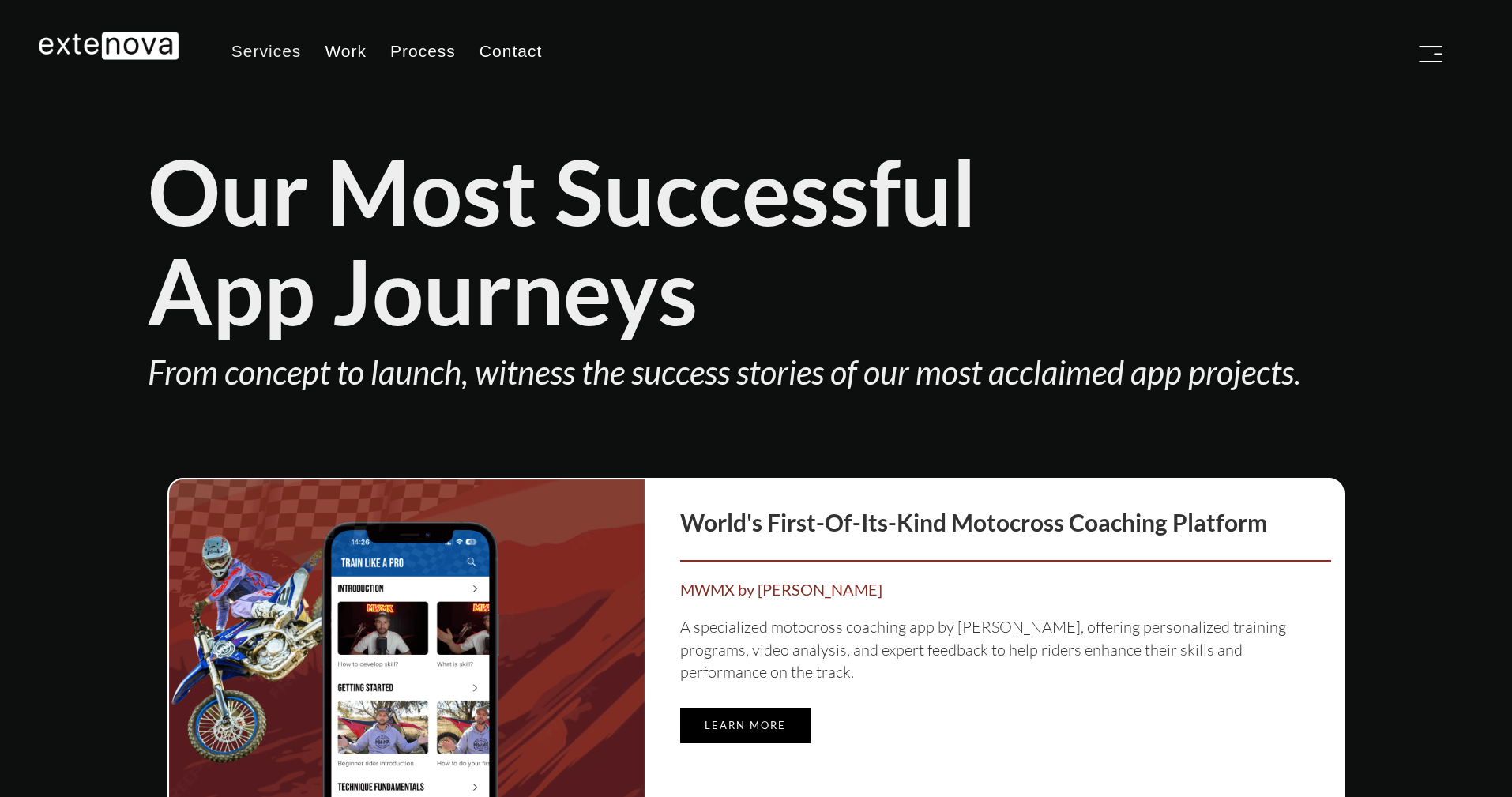
scroll to position [564, 0]
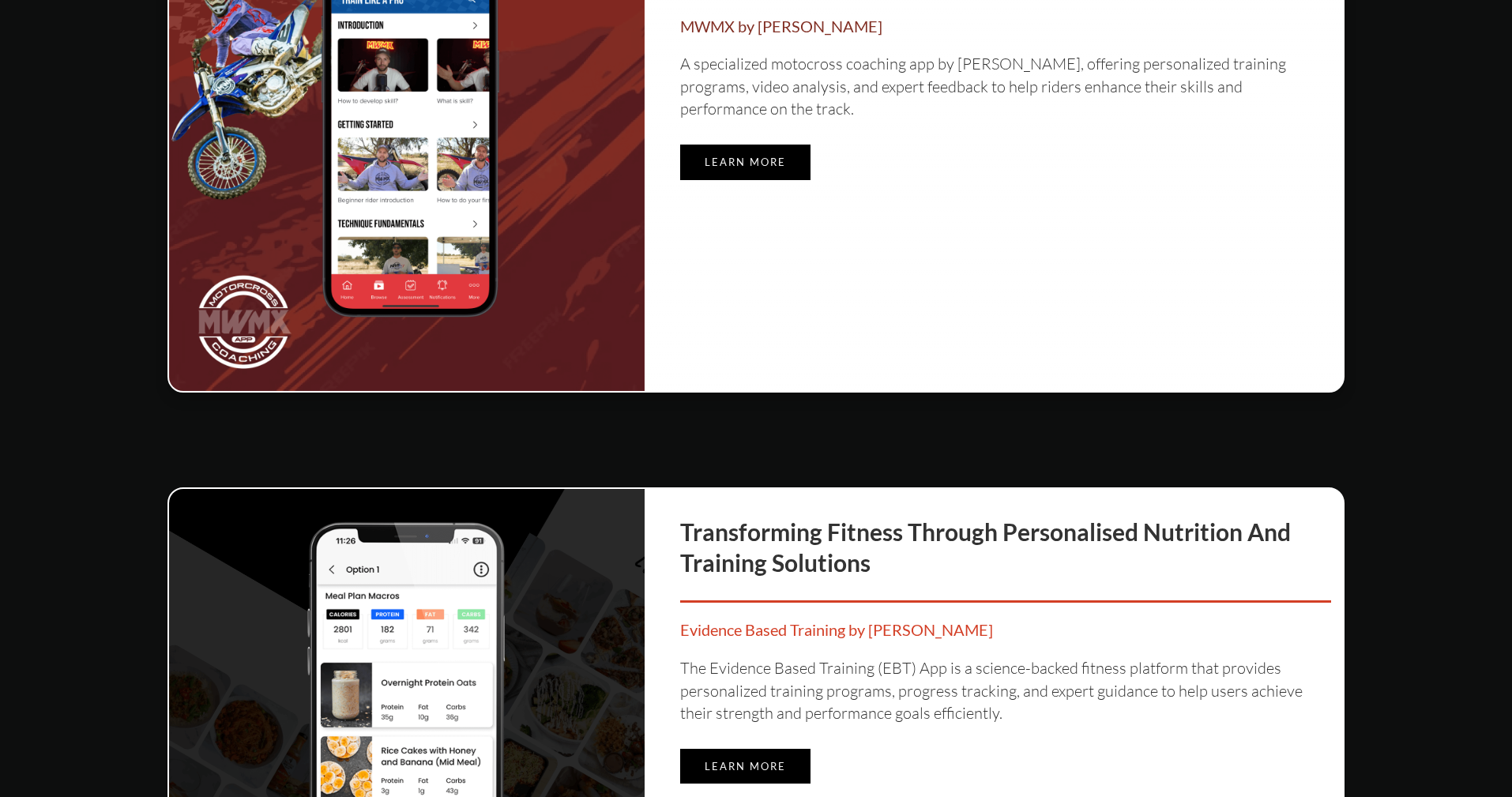
click at [778, 155] on link "Learn more" at bounding box center [744, 162] width 130 height 35
click at [753, 760] on link "Learn more" at bounding box center [744, 767] width 130 height 35
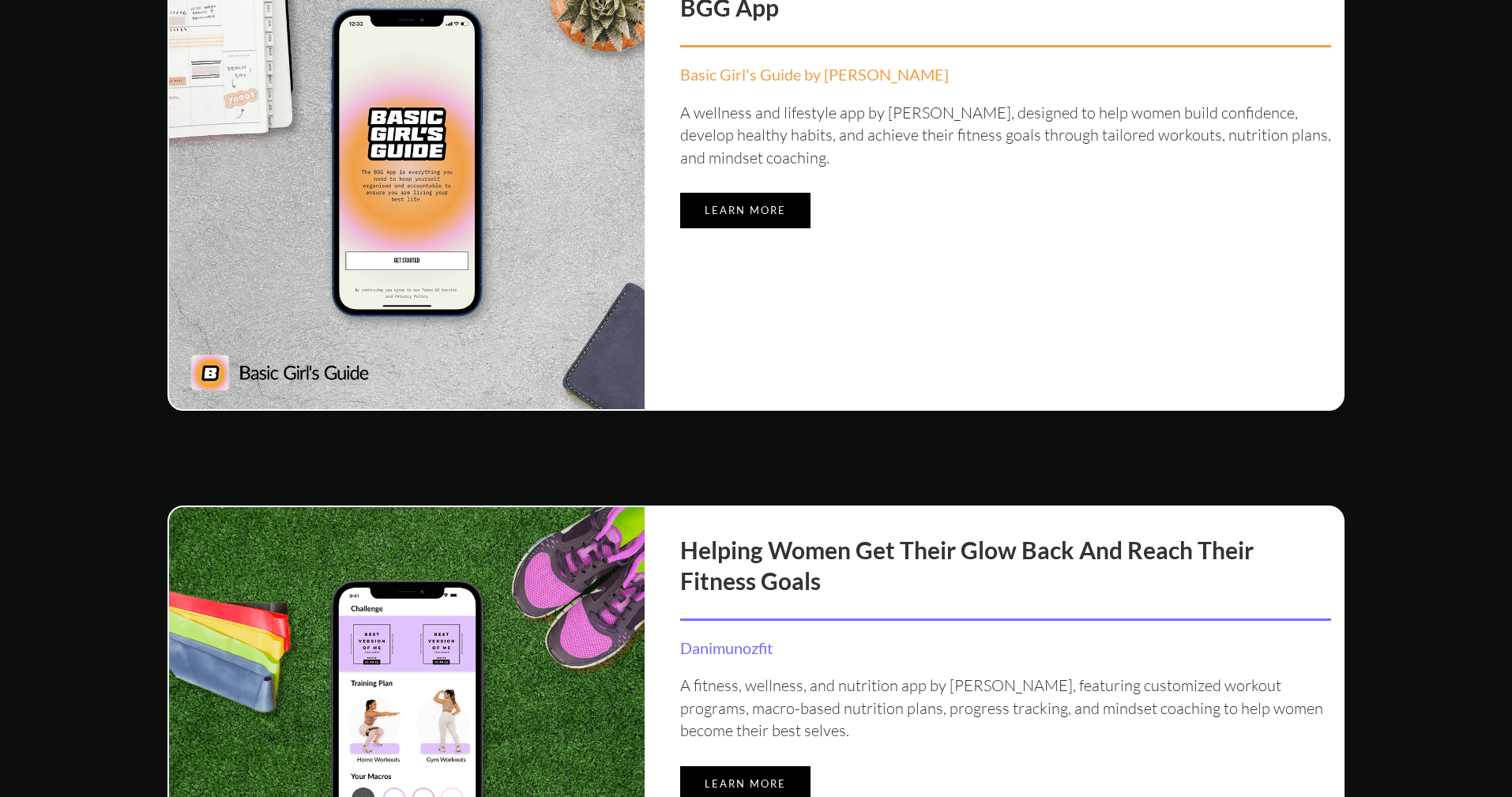
scroll to position [1728, 0]
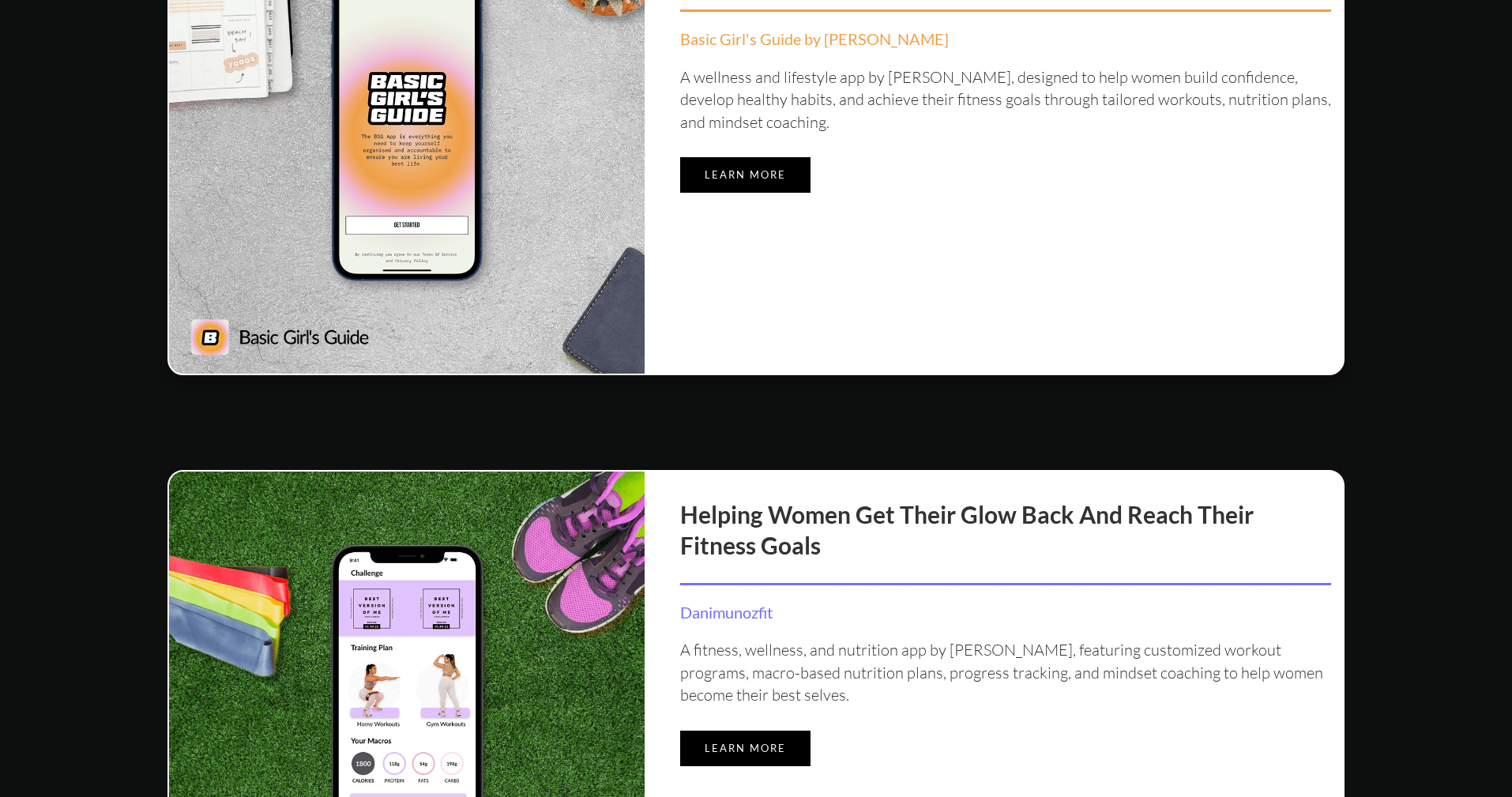
click at [753, 155] on div "Live your most organised, fulfilled and happy life with the BGG App Basic Girl'…" at bounding box center [1006, 136] width 698 height 476
click at [756, 164] on link "Learn more" at bounding box center [744, 175] width 130 height 35
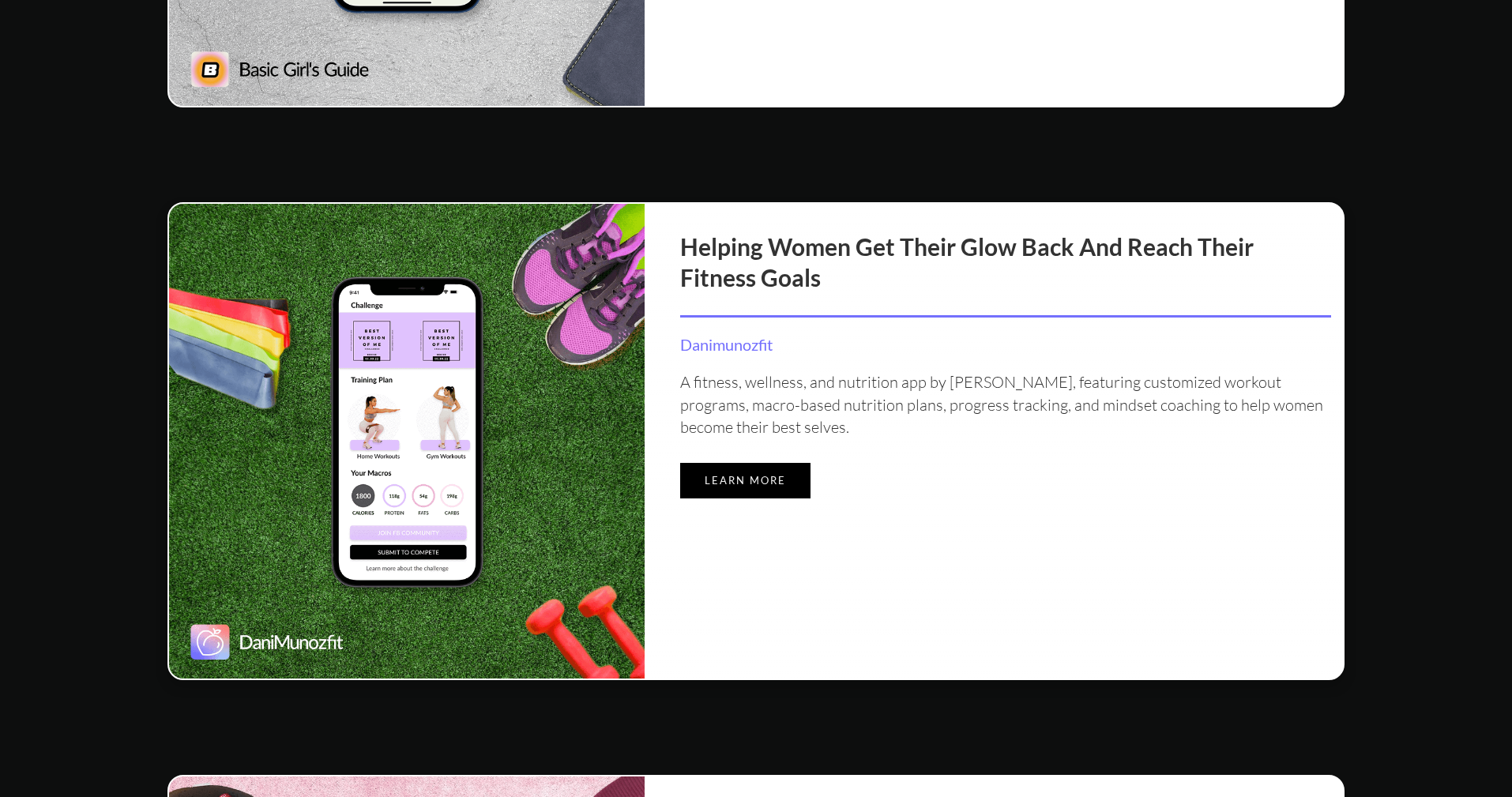
click at [771, 480] on link "Learn more" at bounding box center [744, 481] width 130 height 35
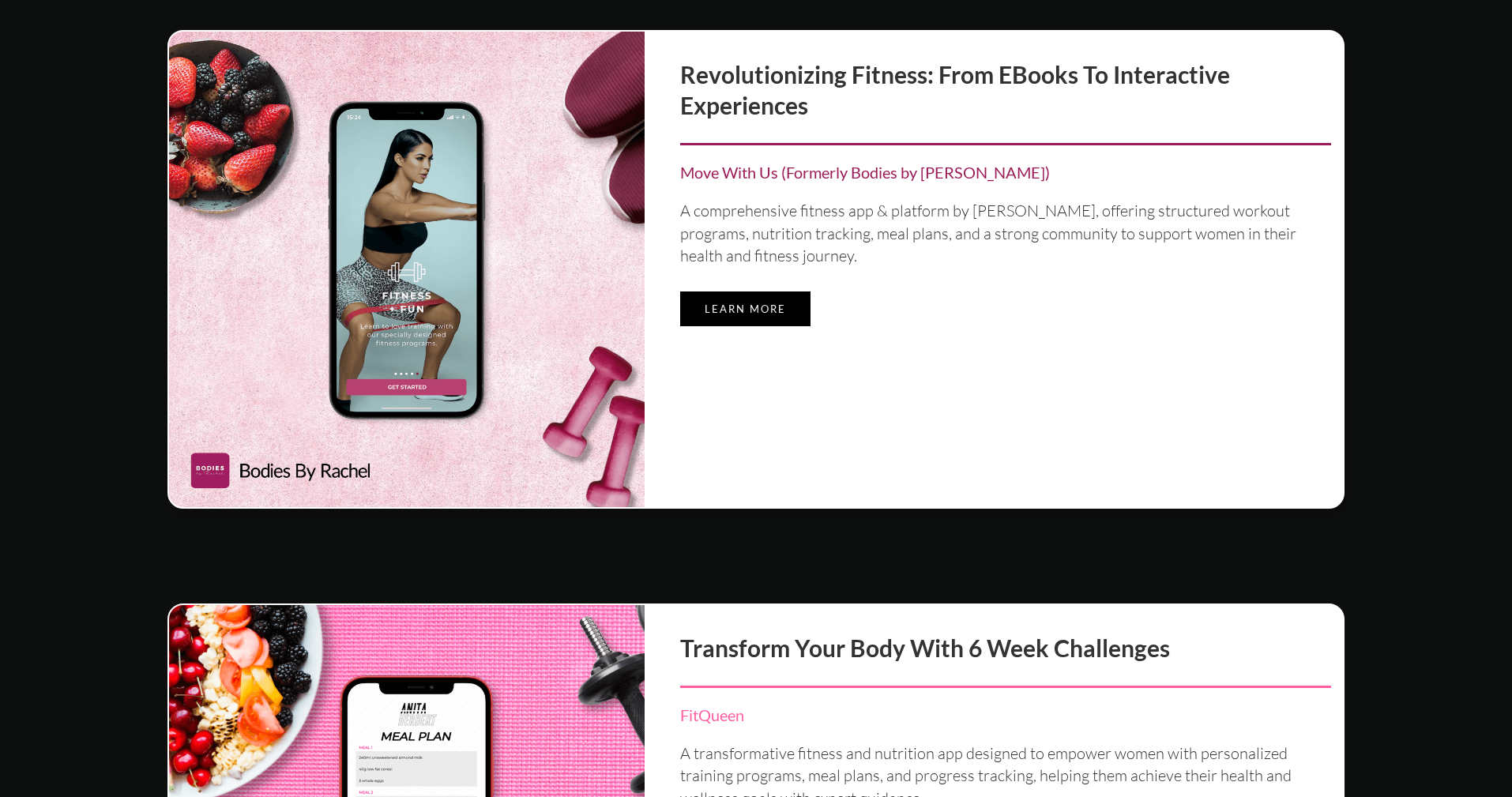
click at [775, 316] on link "Learn more" at bounding box center [744, 309] width 130 height 35
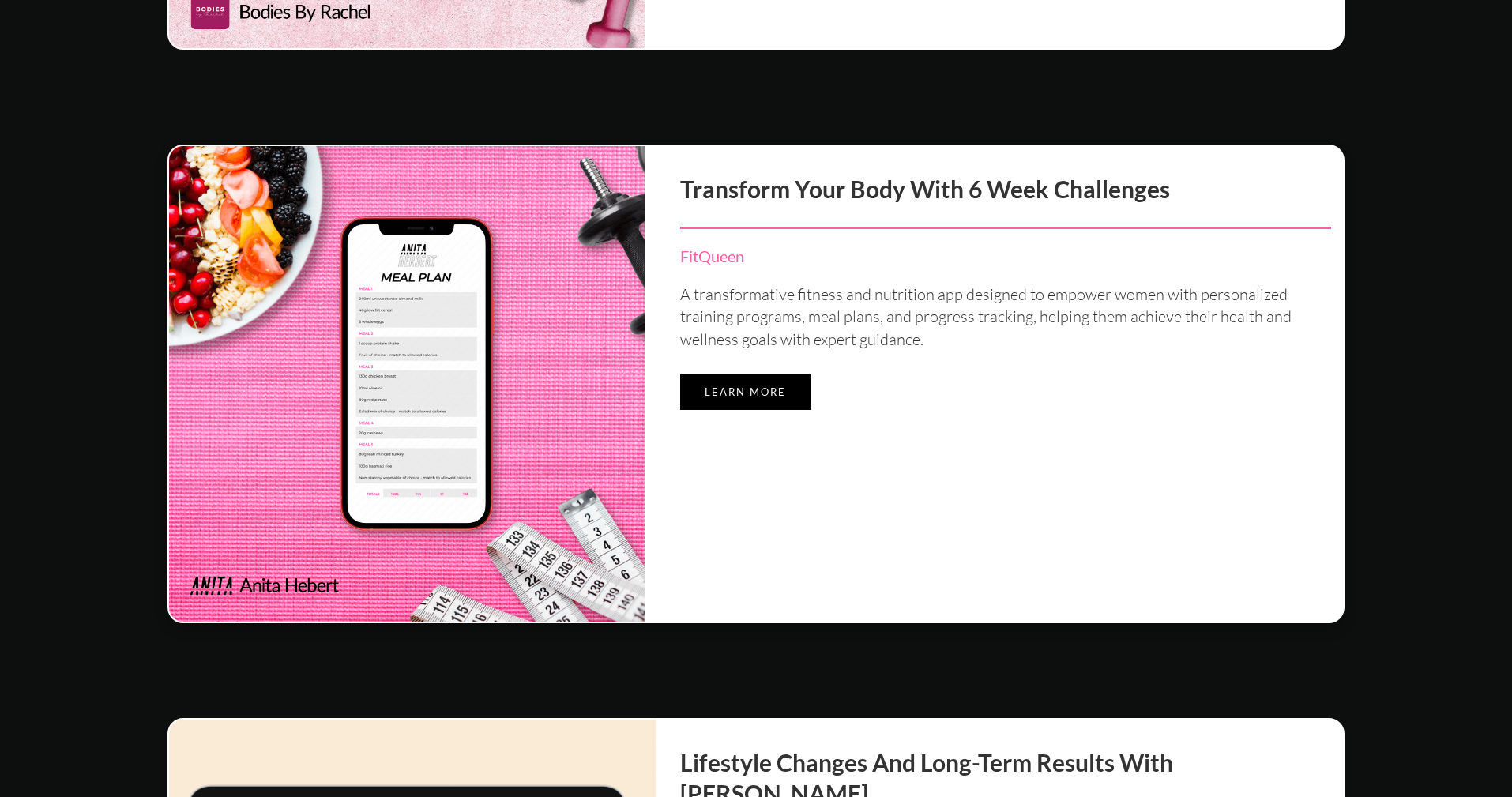
scroll to position [3203, 0]
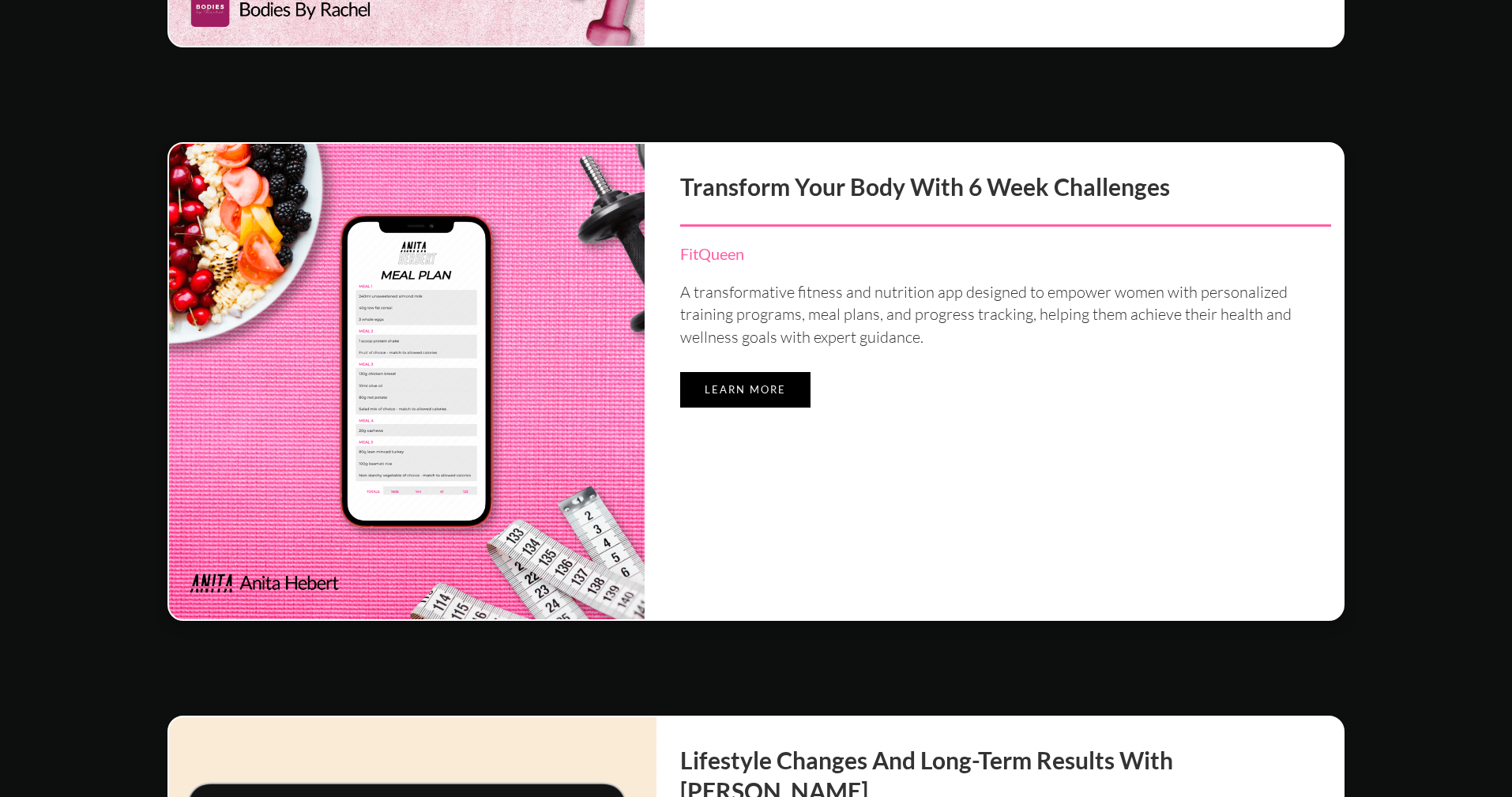
click at [739, 391] on link "Learn more" at bounding box center [744, 390] width 130 height 35
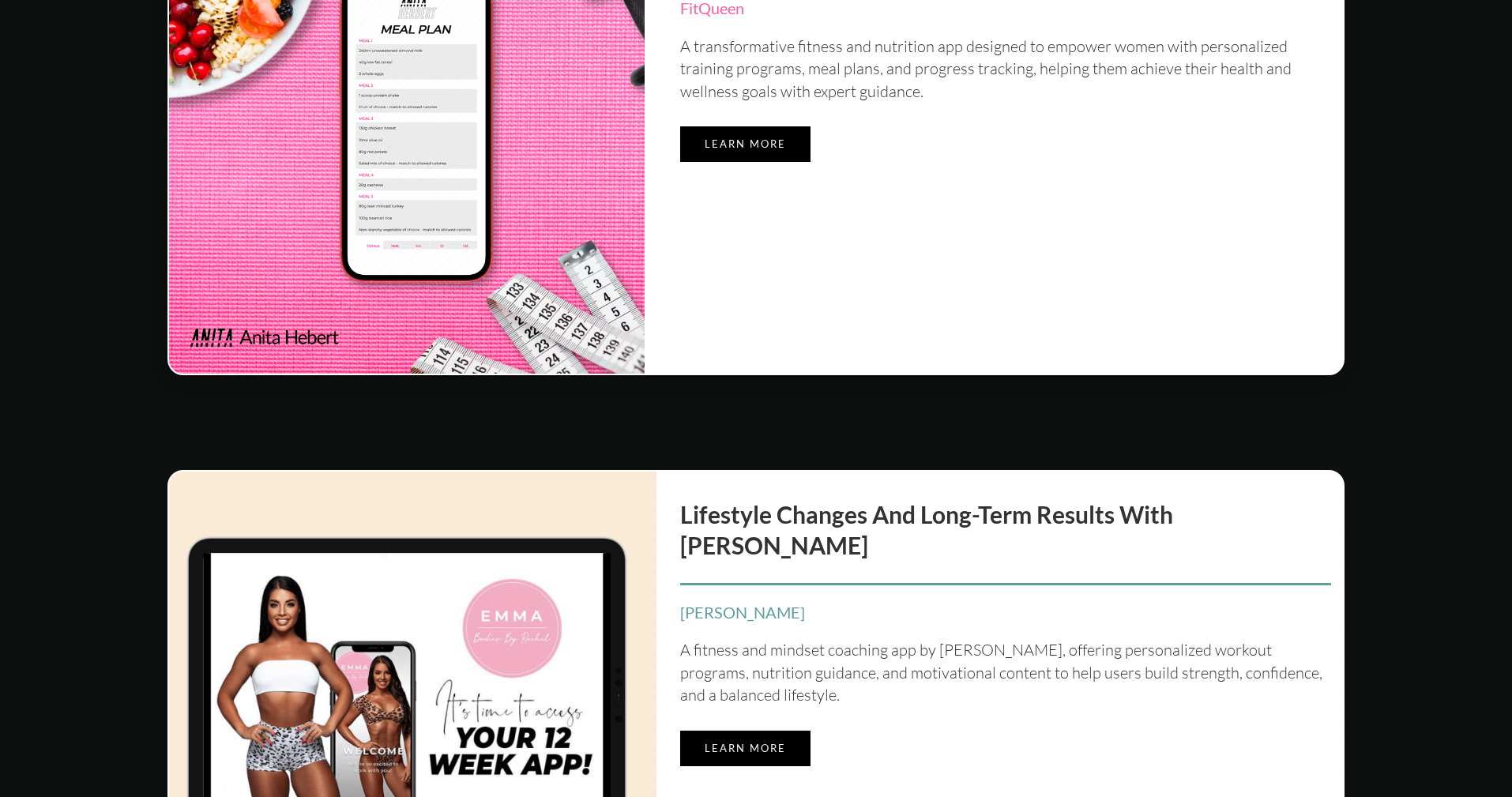
scroll to position [3978, 0]
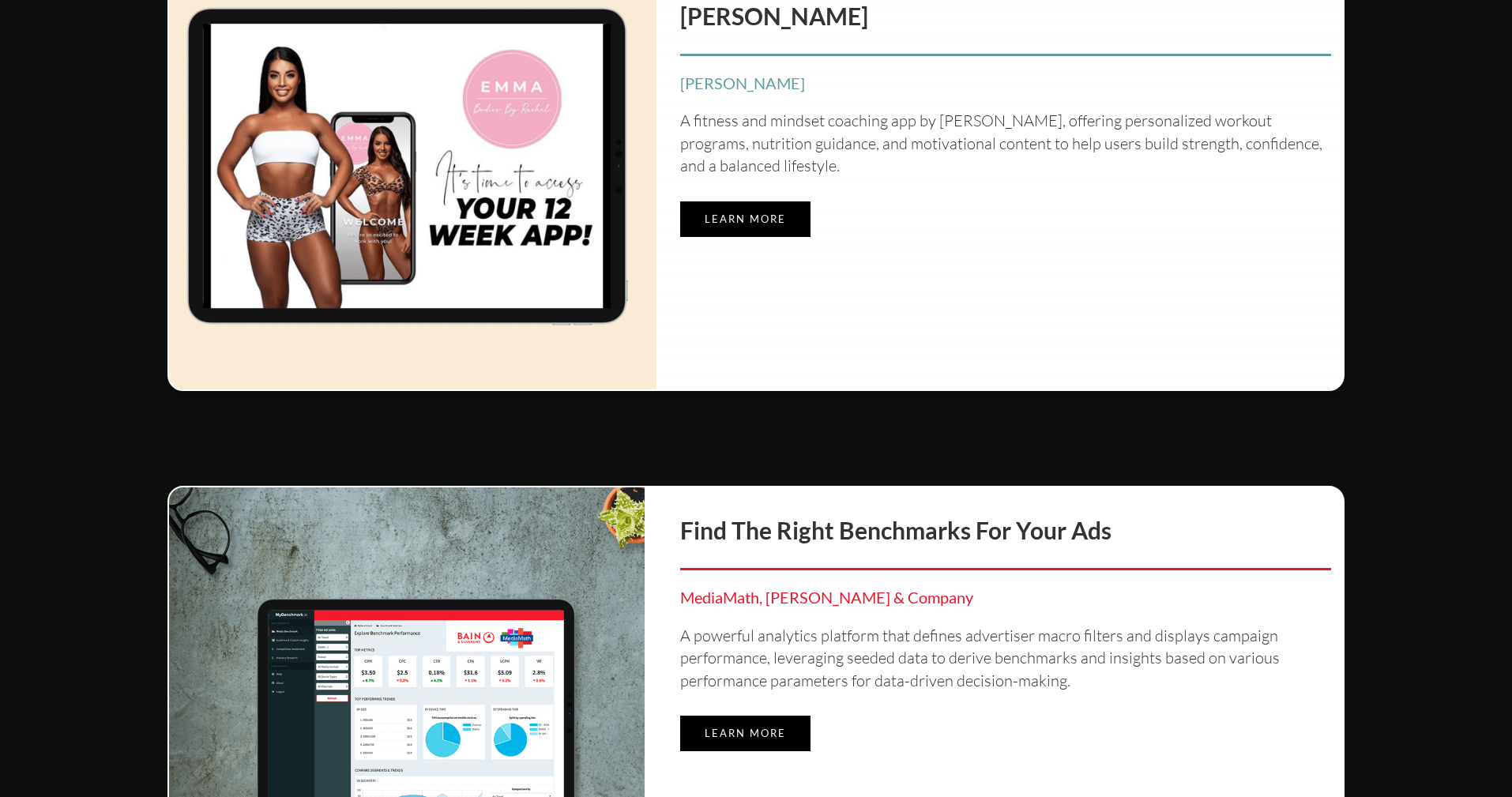
click at [760, 201] on link "Learn more" at bounding box center [744, 219] width 130 height 35
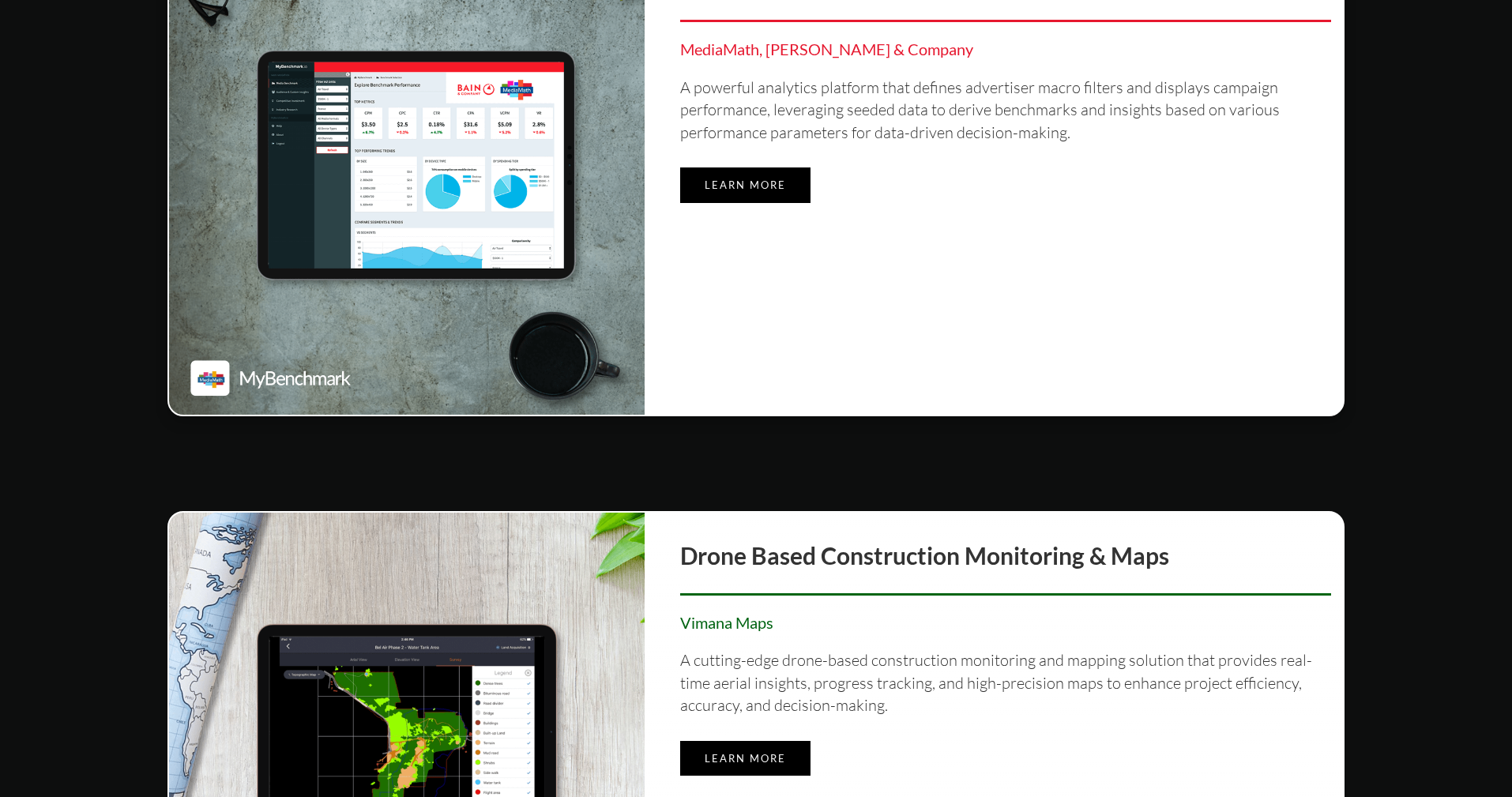
click at [736, 189] on link "Learn more" at bounding box center [744, 185] width 130 height 35
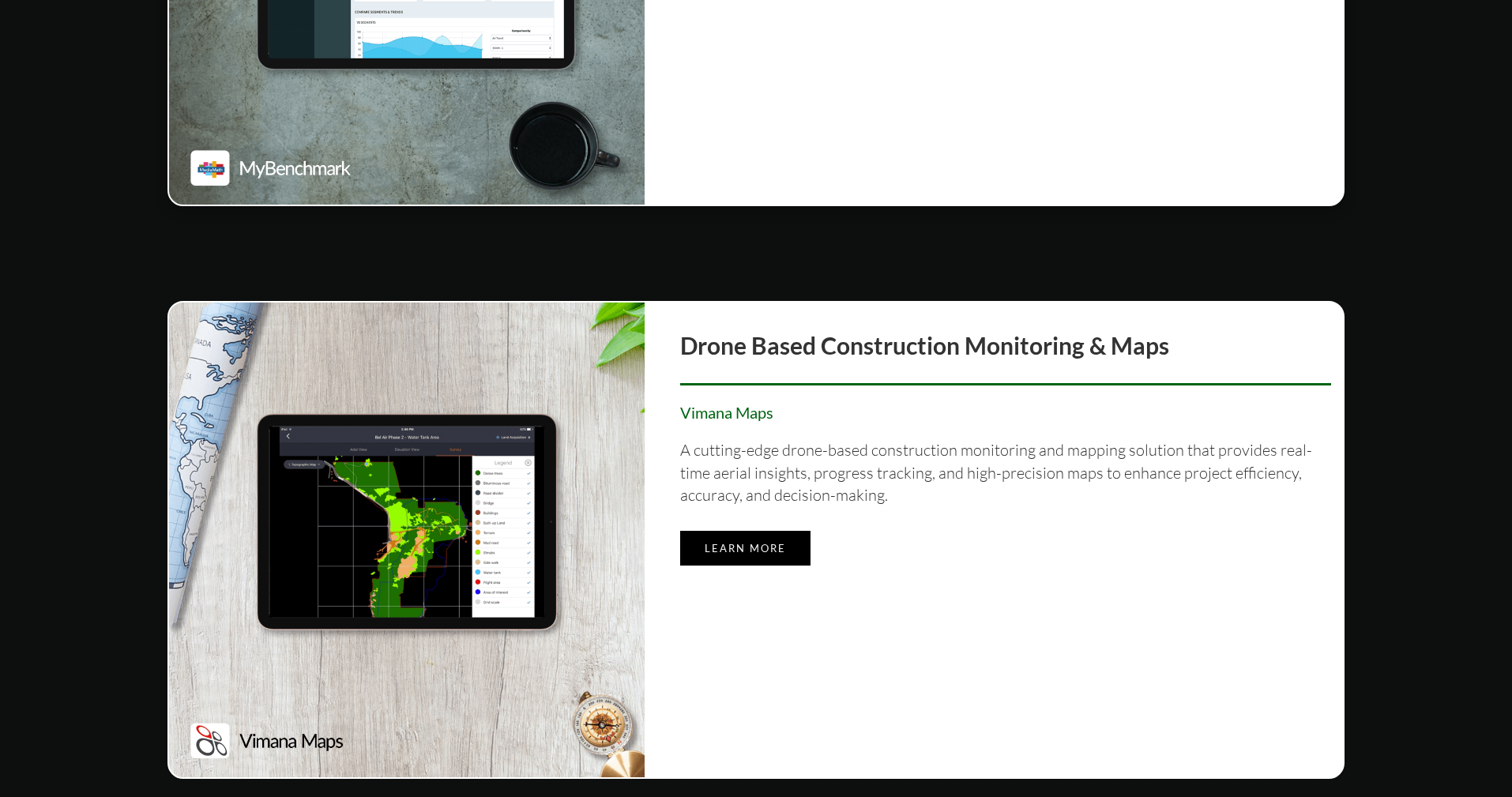
scroll to position [4960, 0]
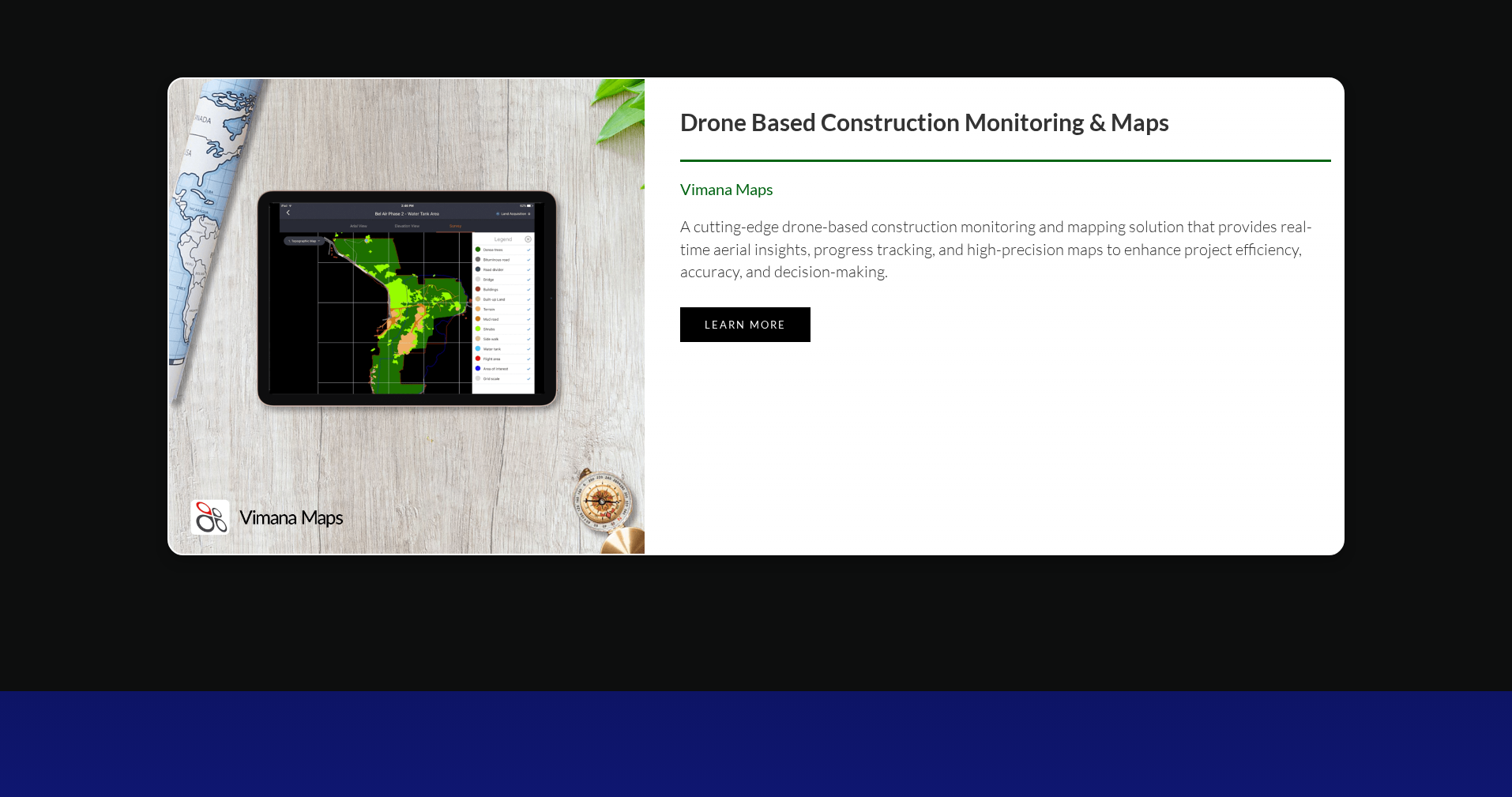
click at [741, 306] on div "Drone based construction monitoring & maps Vimana Maps A cutting-edge drone-bas…" at bounding box center [1006, 316] width 698 height 476
click at [784, 314] on link "Learn more" at bounding box center [744, 325] width 130 height 35
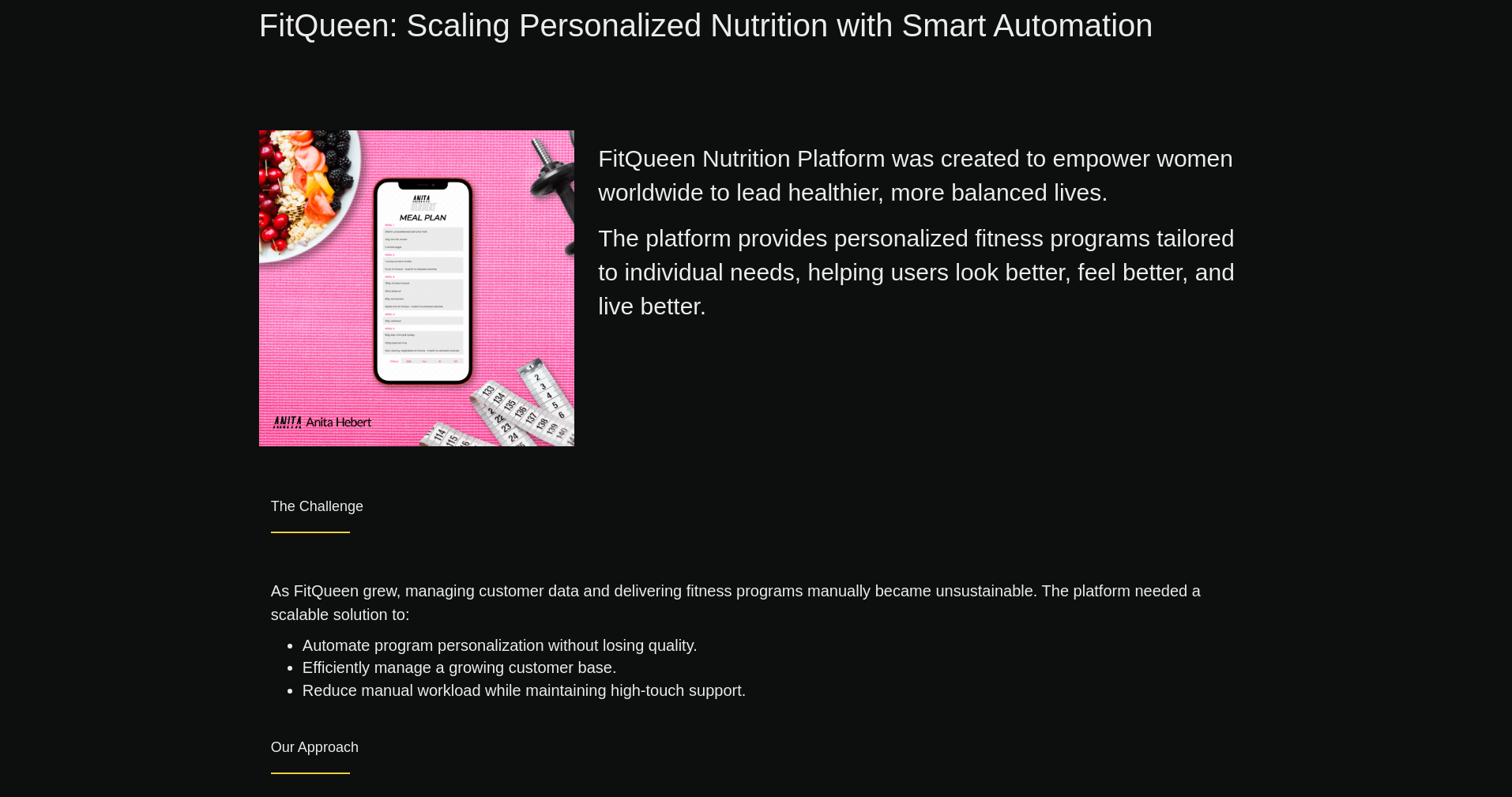
scroll to position [264, 0]
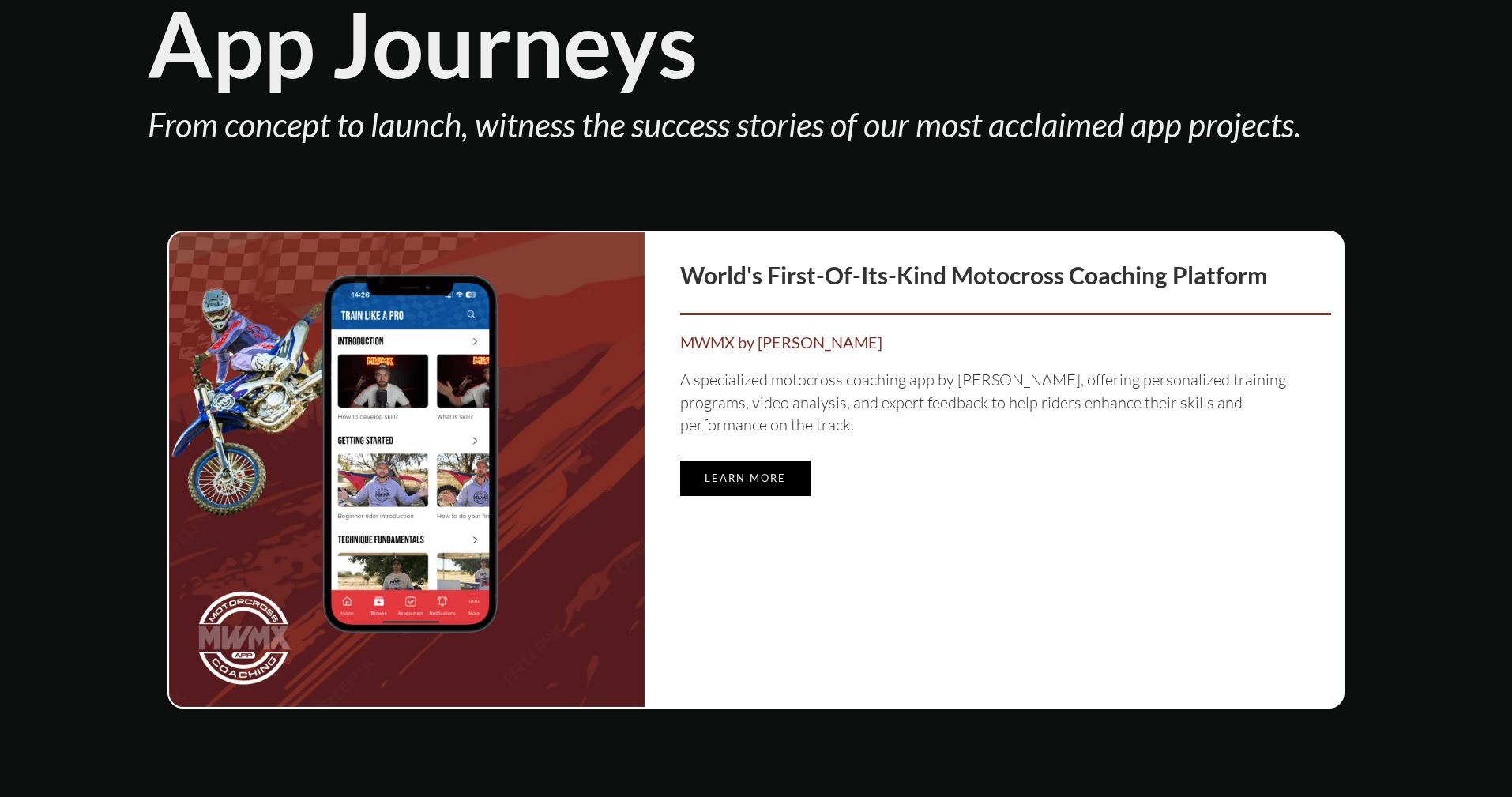
scroll to position [797, 0]
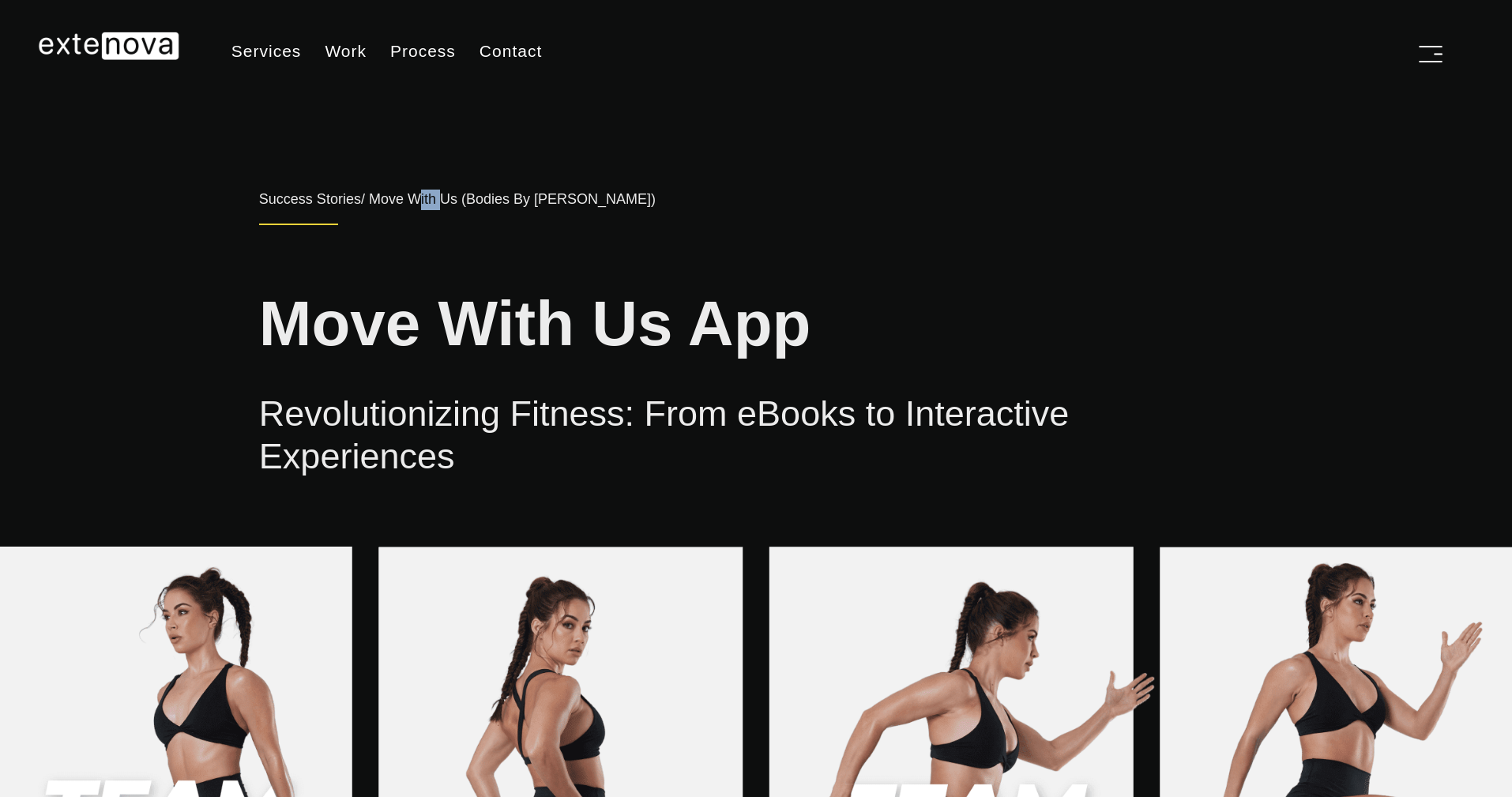
click at [397, 203] on div "Success Stories / Move With Us (Bodies By Rachel)" at bounding box center [755, 192] width 994 height 63
click at [291, 46] on link "Services" at bounding box center [267, 51] width 94 height 40
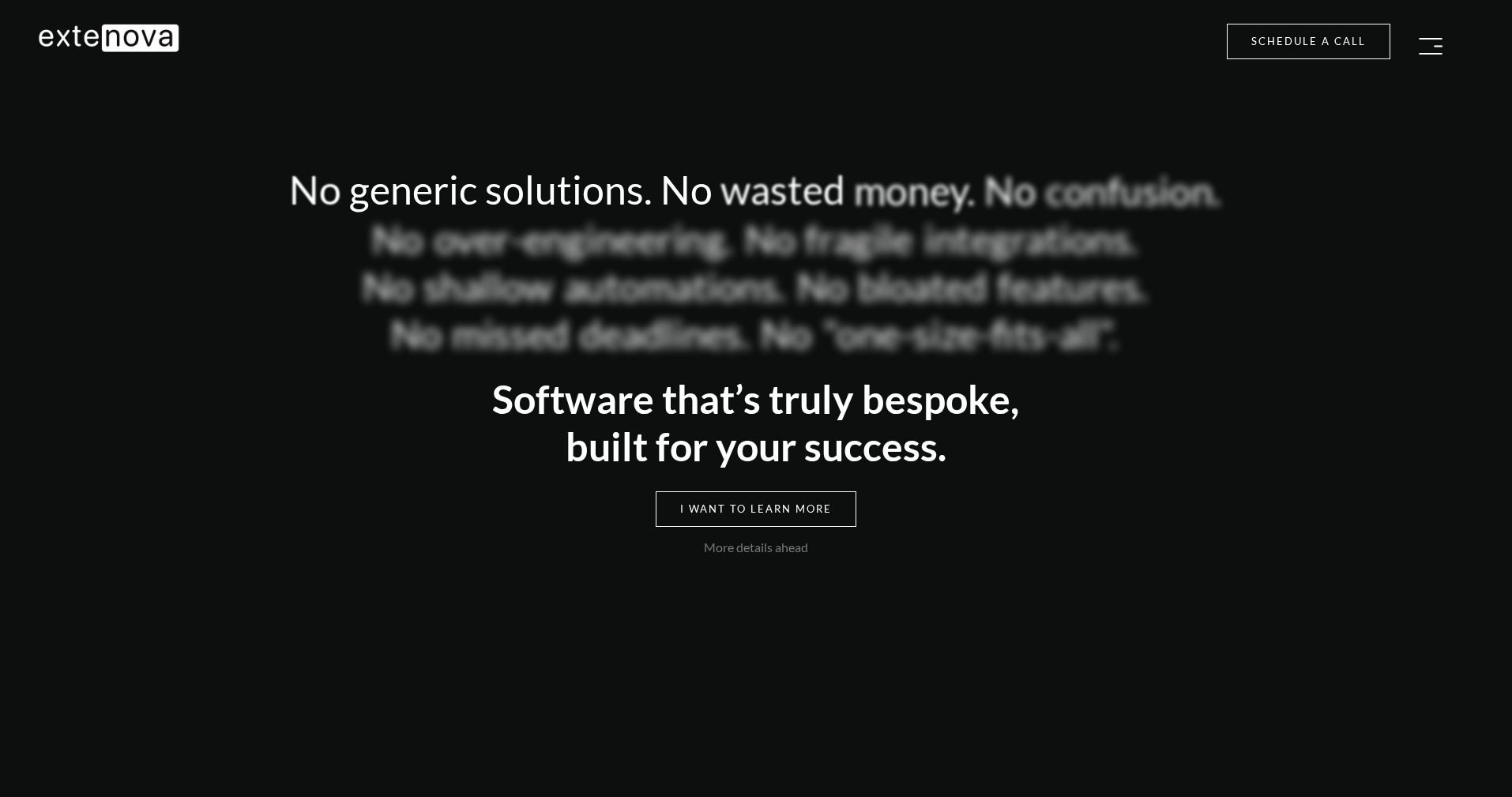
click at [1422, 54] on img "button" at bounding box center [1430, 46] width 24 height 17
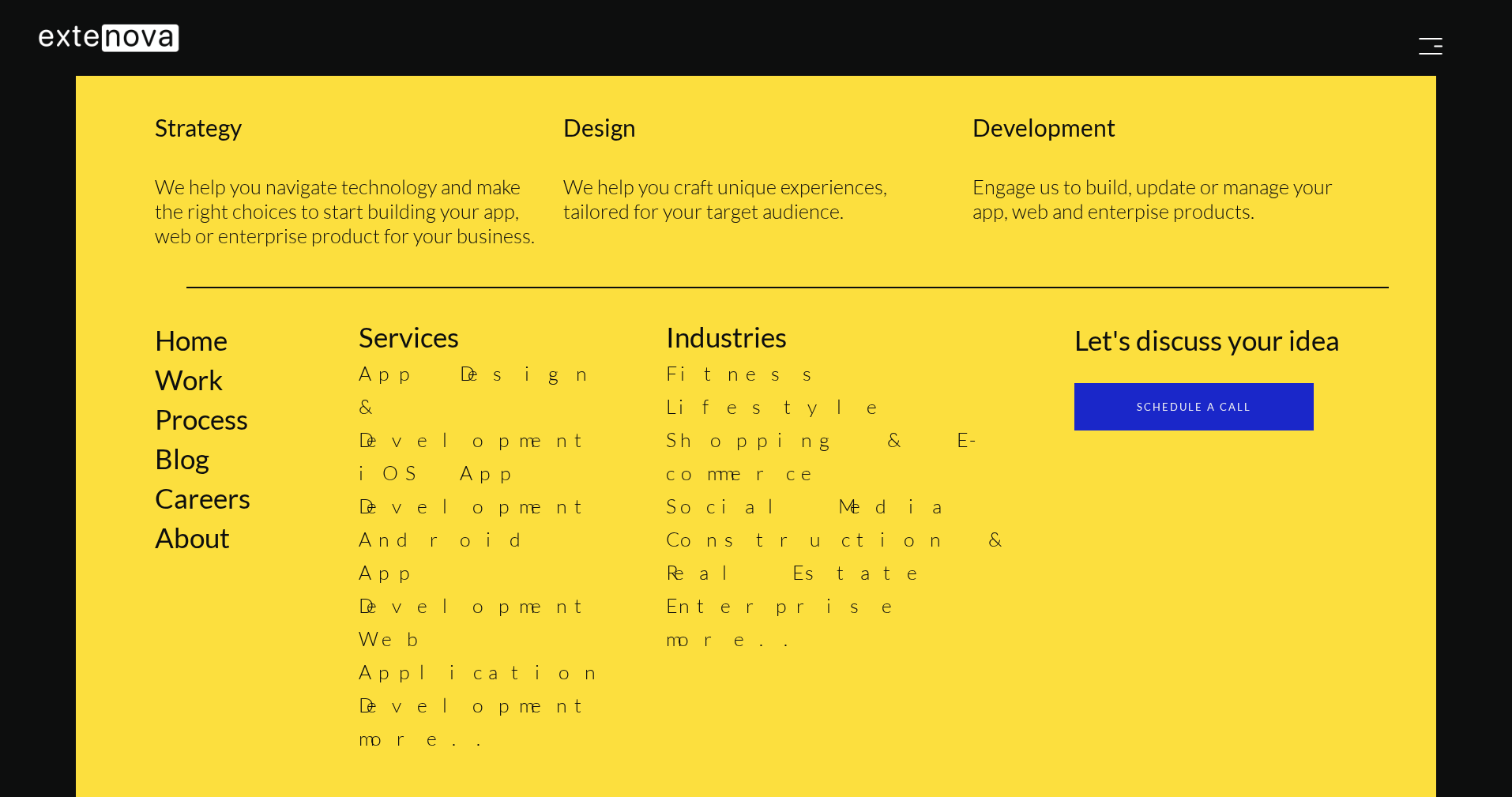
click at [1420, 54] on img "button" at bounding box center [1430, 46] width 24 height 17
